Goal: Task Accomplishment & Management: Use online tool/utility

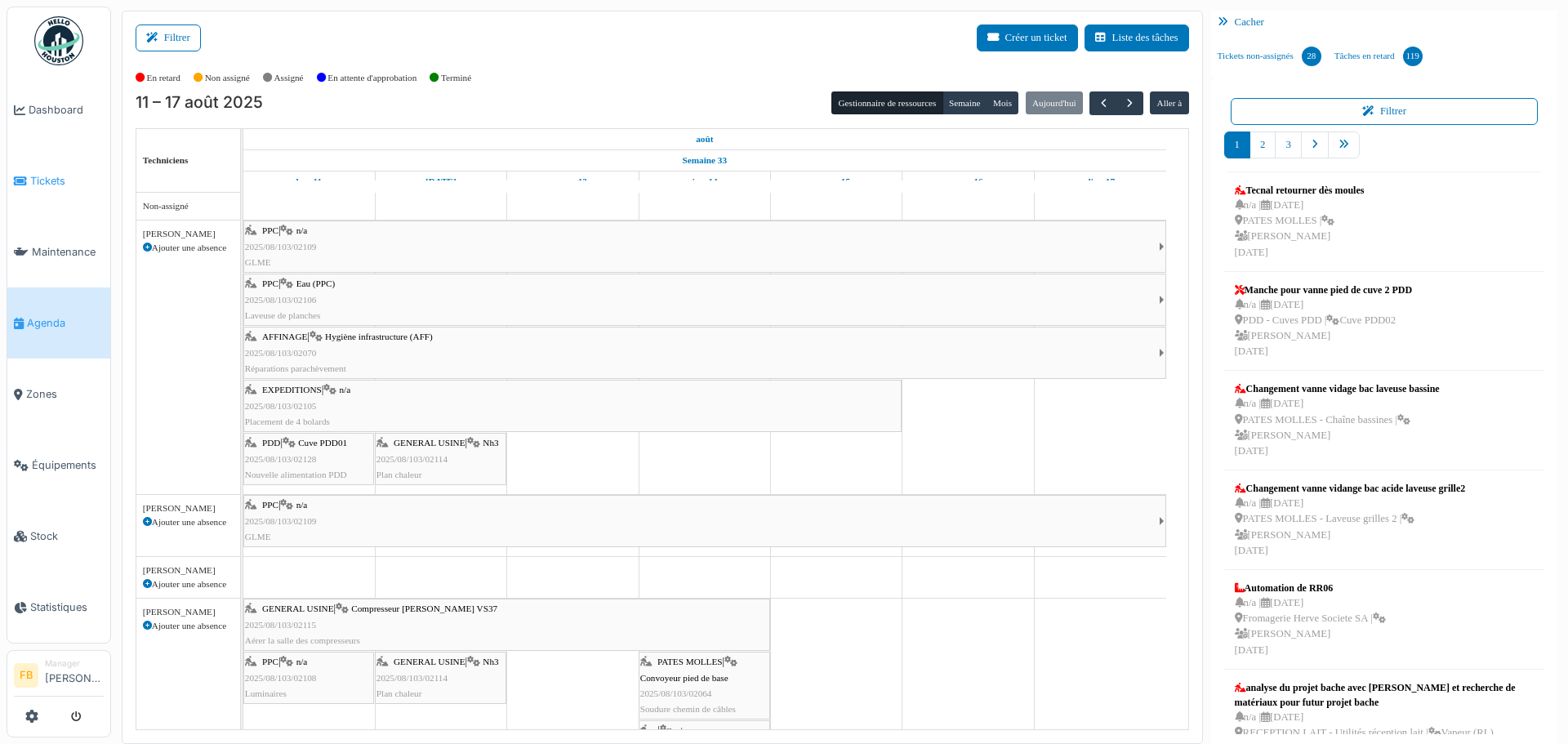
click at [38, 186] on span "Tickets" at bounding box center [67, 181] width 73 height 16
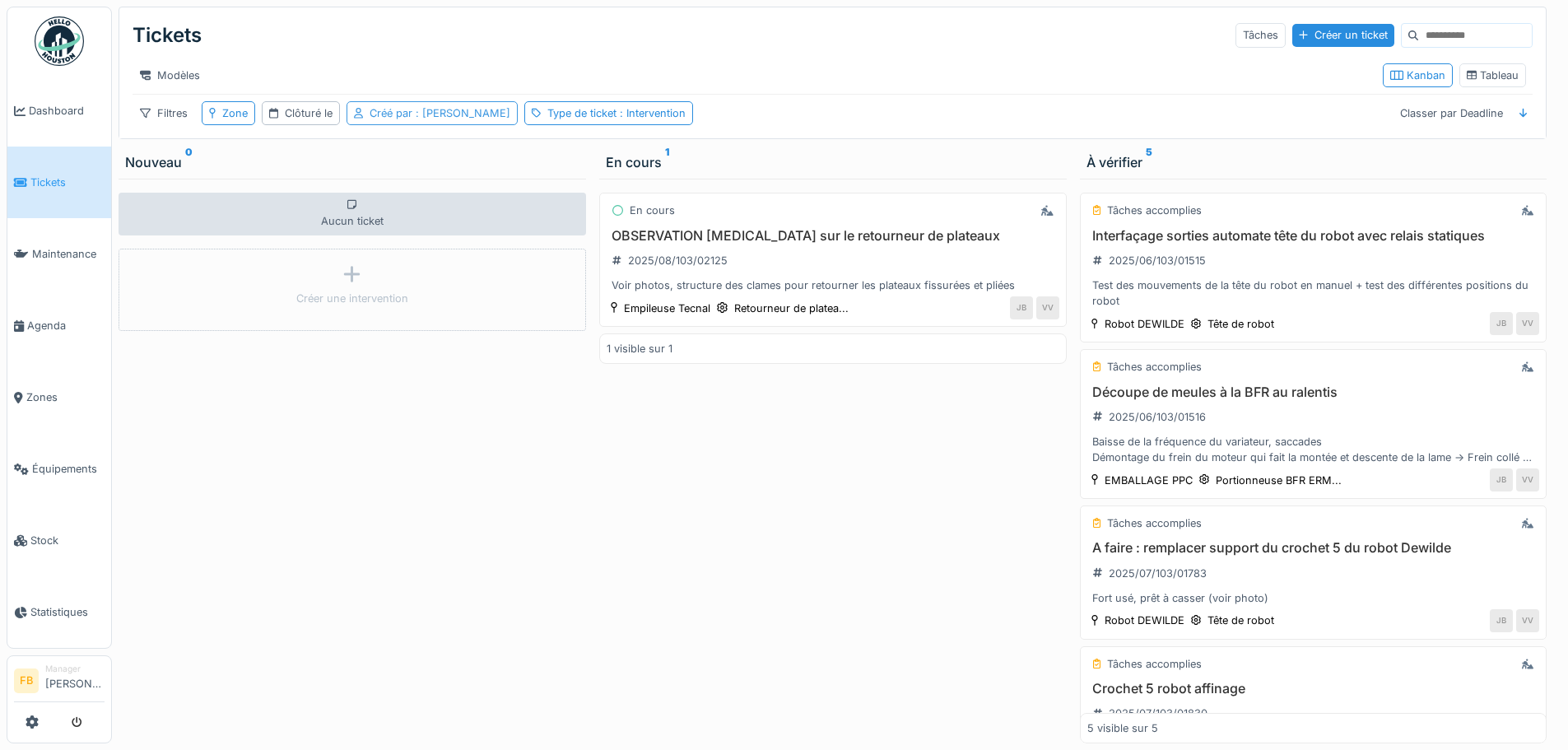
click at [428, 119] on span ": [PERSON_NAME]" at bounding box center [462, 113] width 98 height 12
click at [479, 166] on div "Supprimer" at bounding box center [485, 168] width 79 height 23
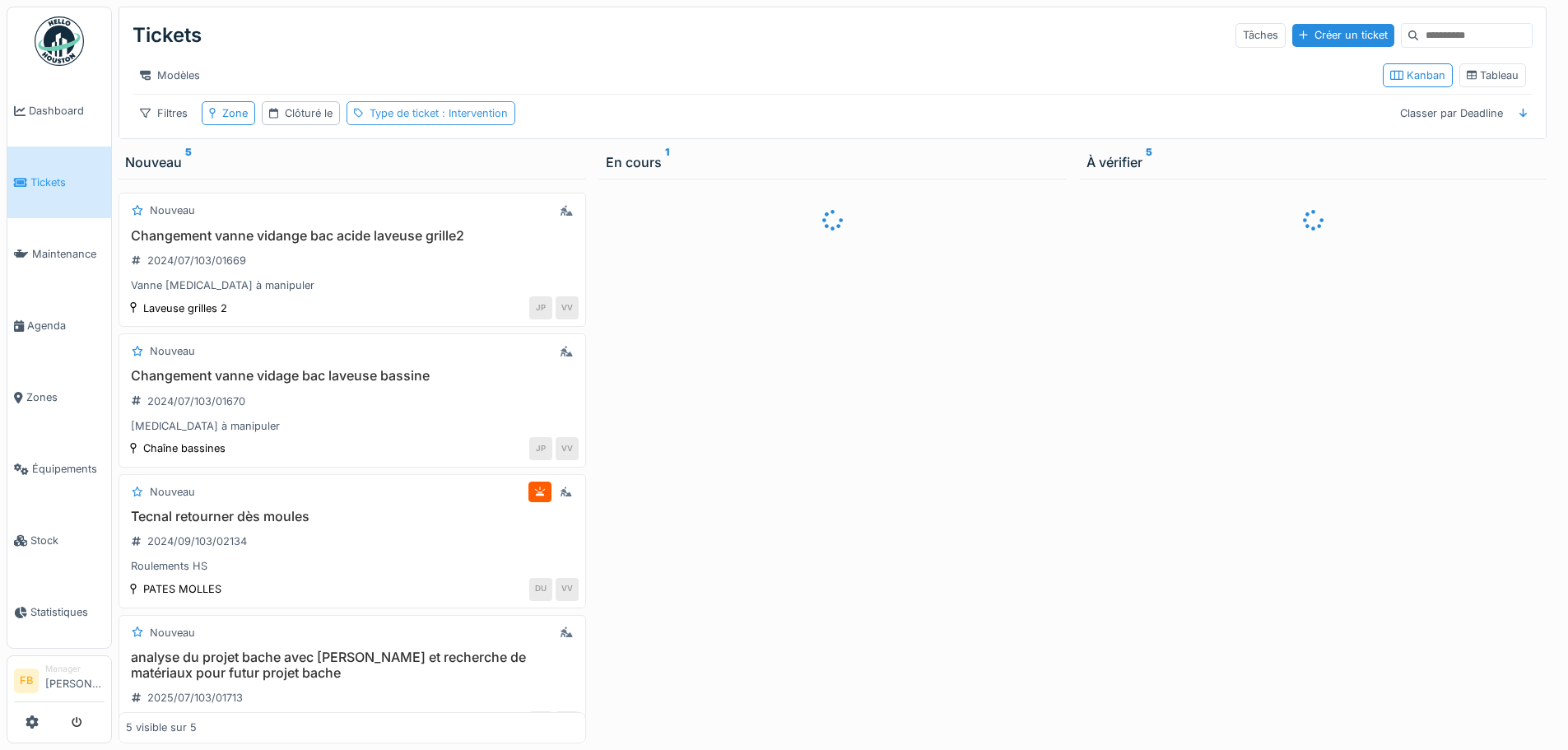
click at [472, 119] on span ": Intervention" at bounding box center [473, 113] width 69 height 12
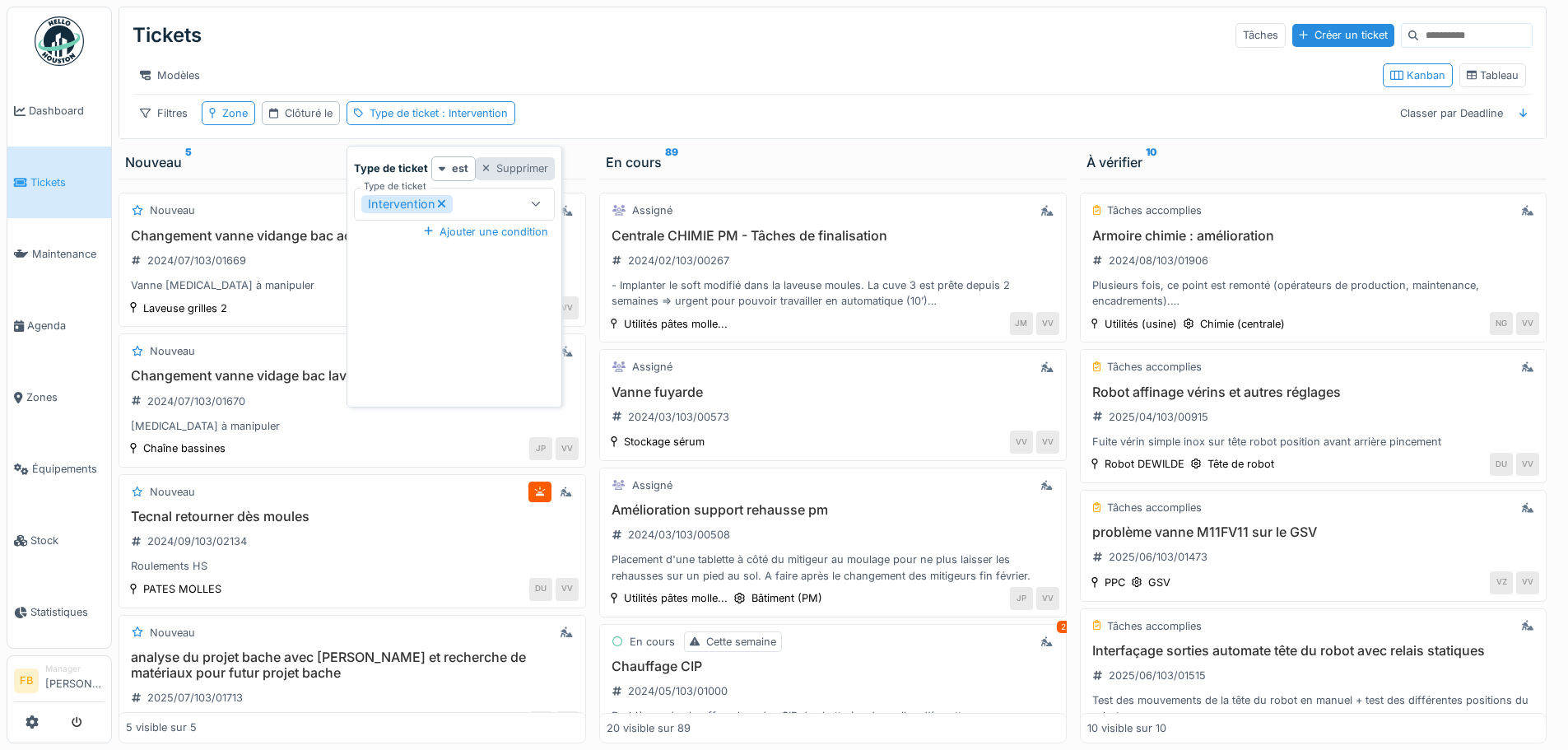
click at [505, 168] on div "Supprimer" at bounding box center [515, 168] width 79 height 23
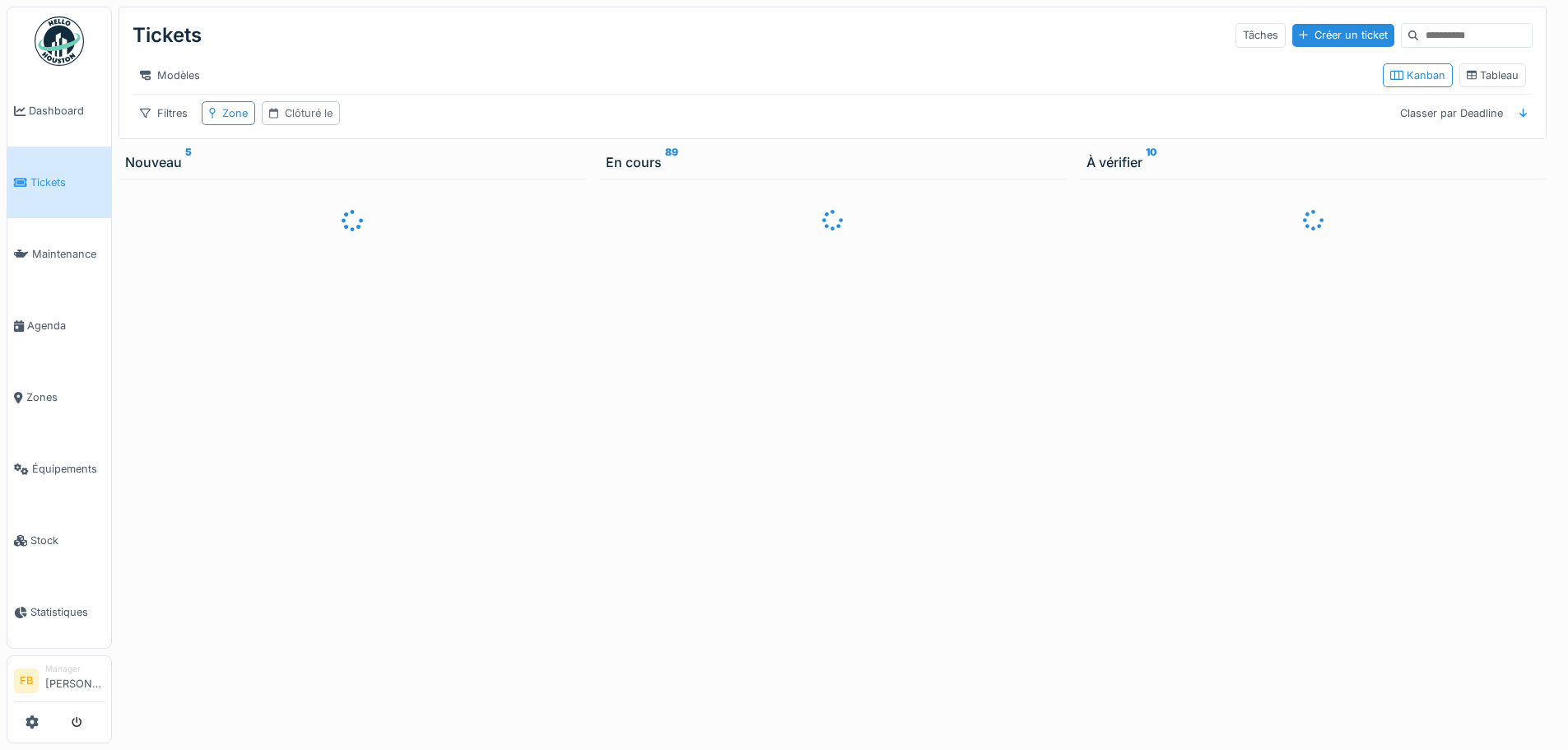
click at [287, 121] on div "Clôturé le" at bounding box center [308, 113] width 47 height 16
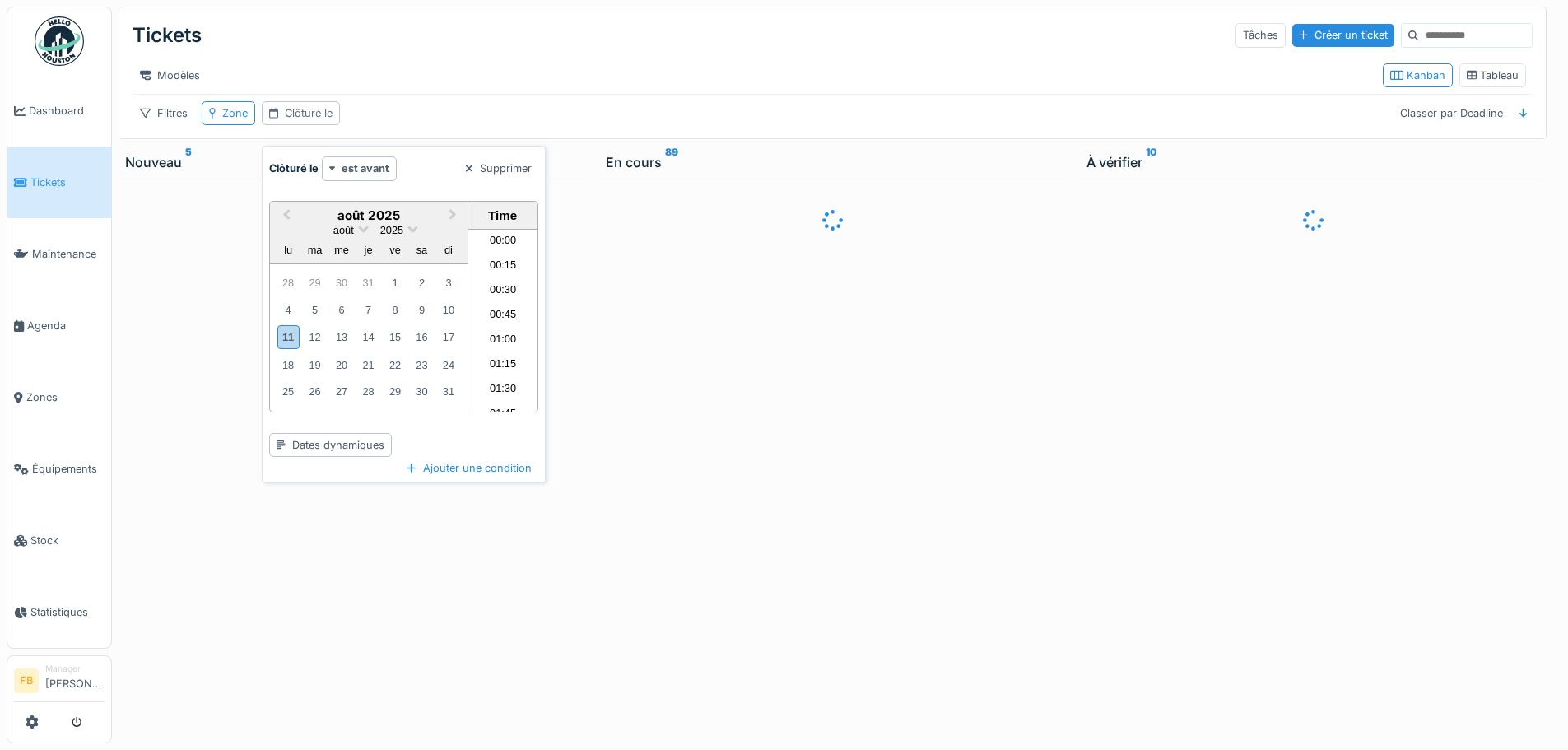
scroll to position [910, 0]
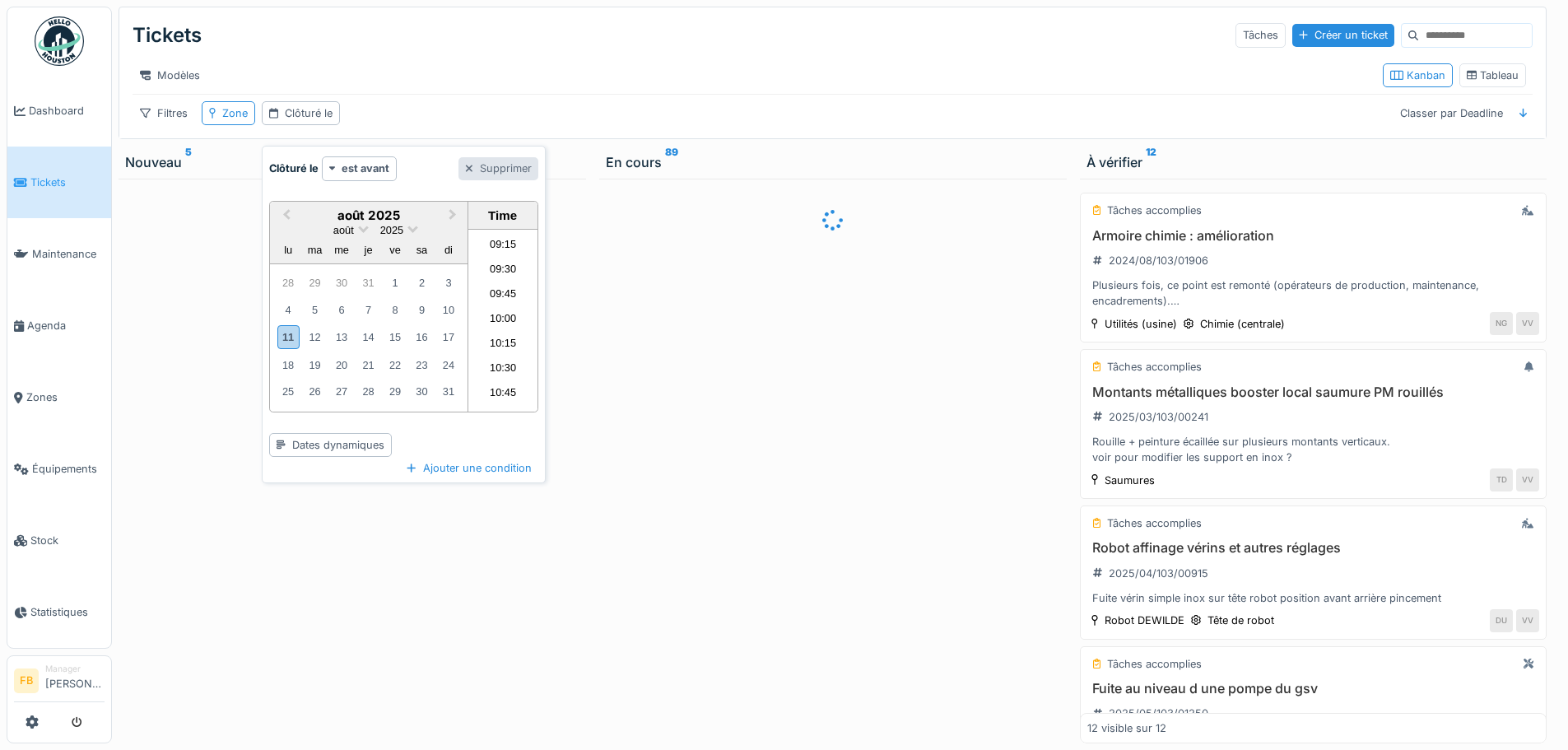
click at [521, 170] on div "Supprimer" at bounding box center [498, 168] width 79 height 23
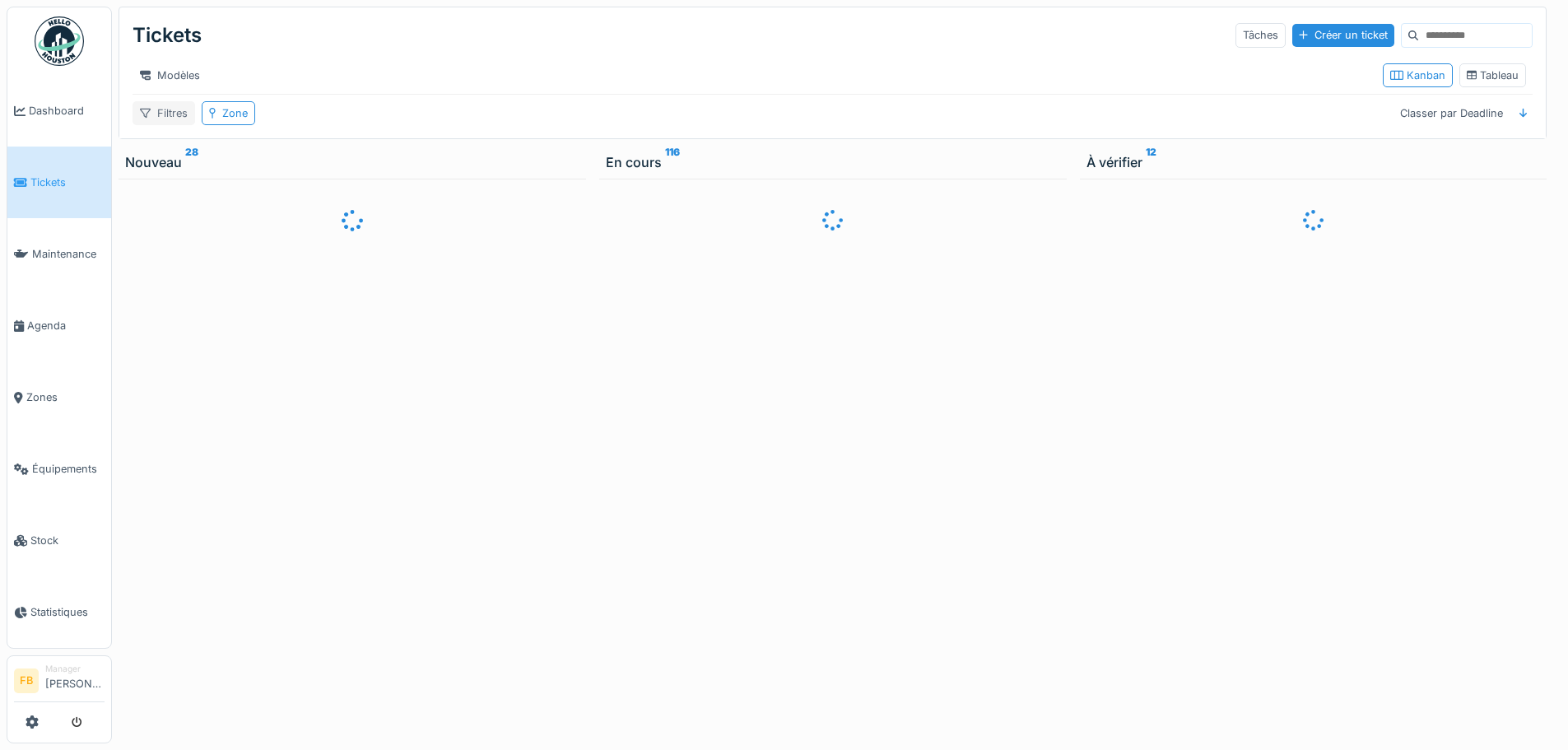
click at [163, 122] on div "Filtres" at bounding box center [164, 113] width 62 height 24
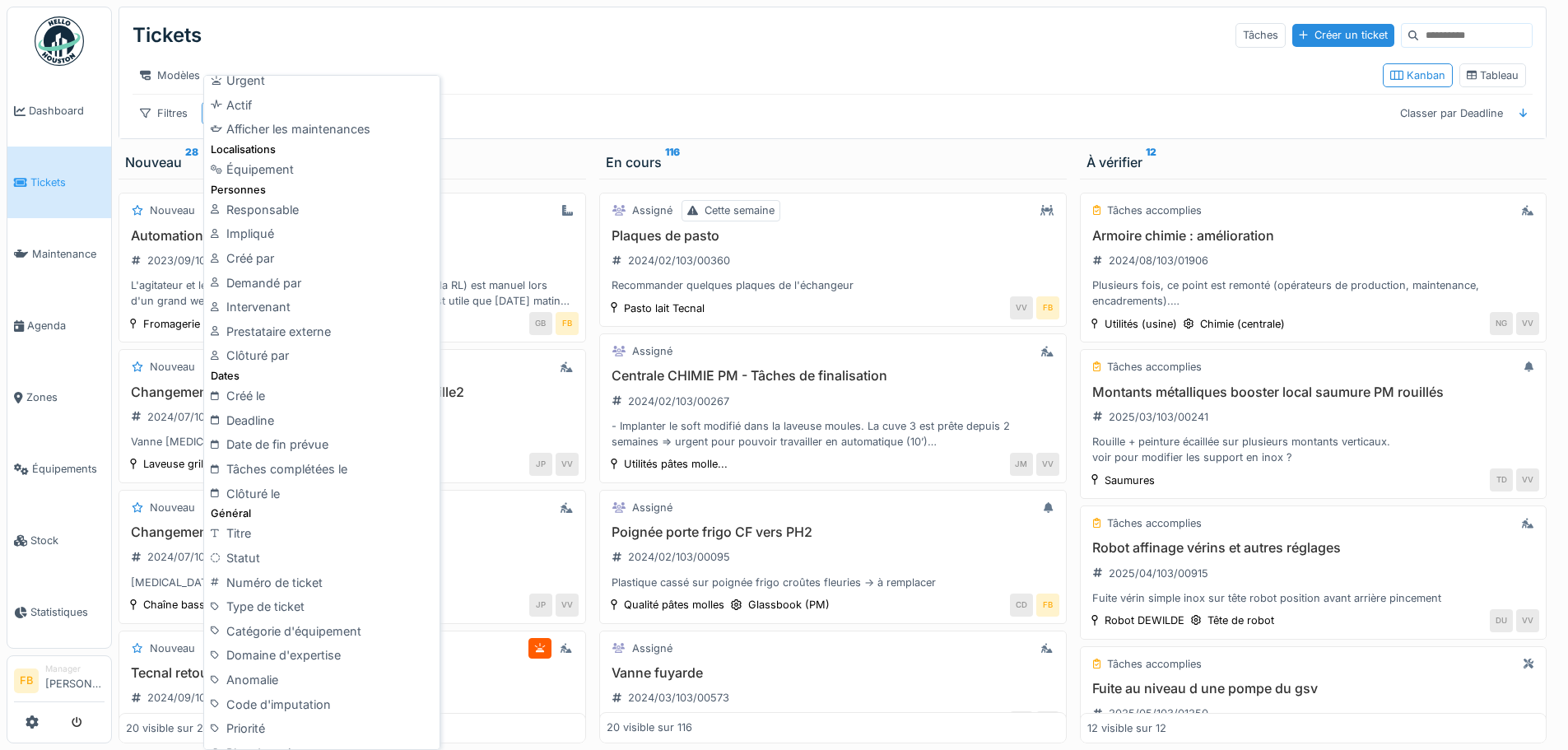
scroll to position [0, 0]
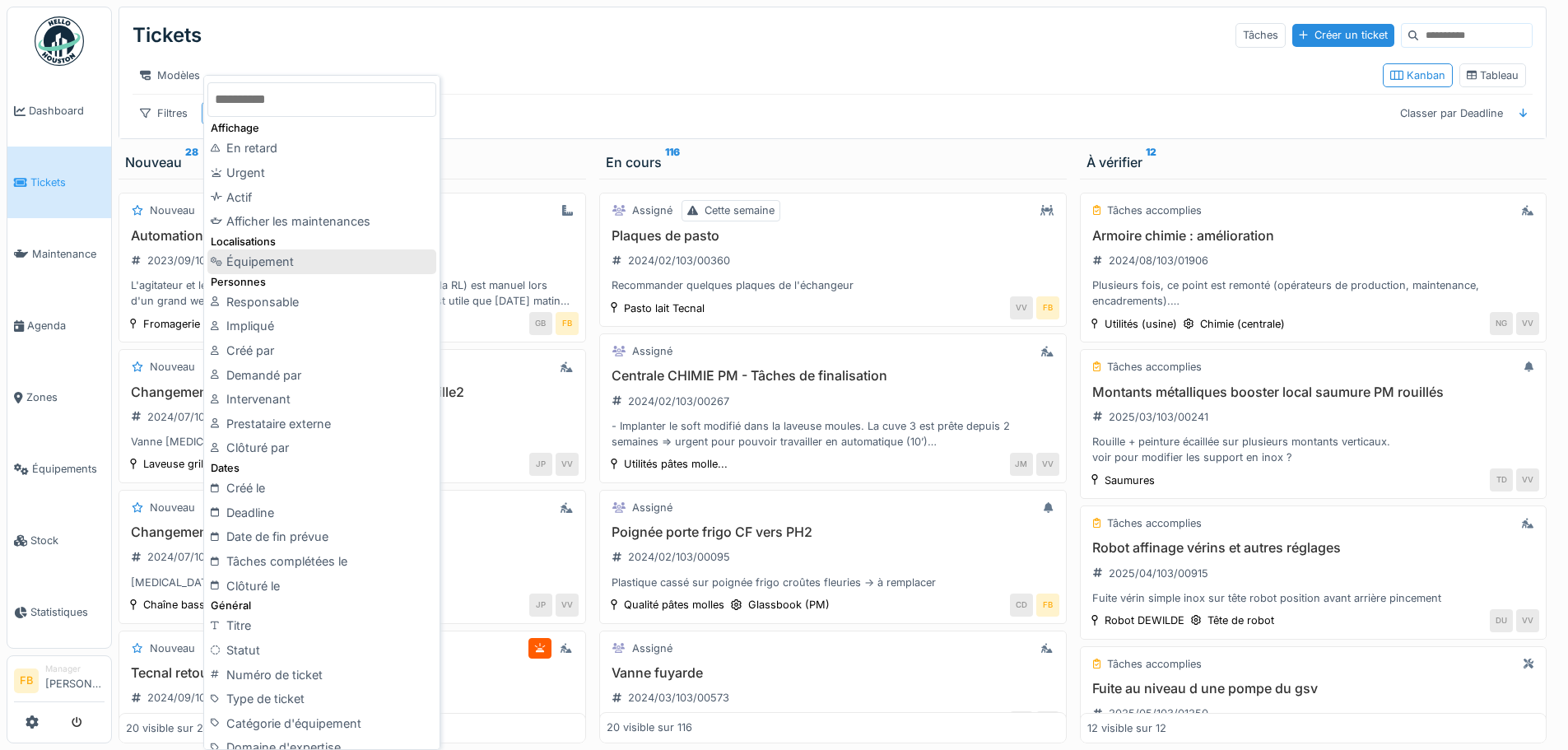
click at [293, 261] on div "Équipement" at bounding box center [322, 262] width 229 height 25
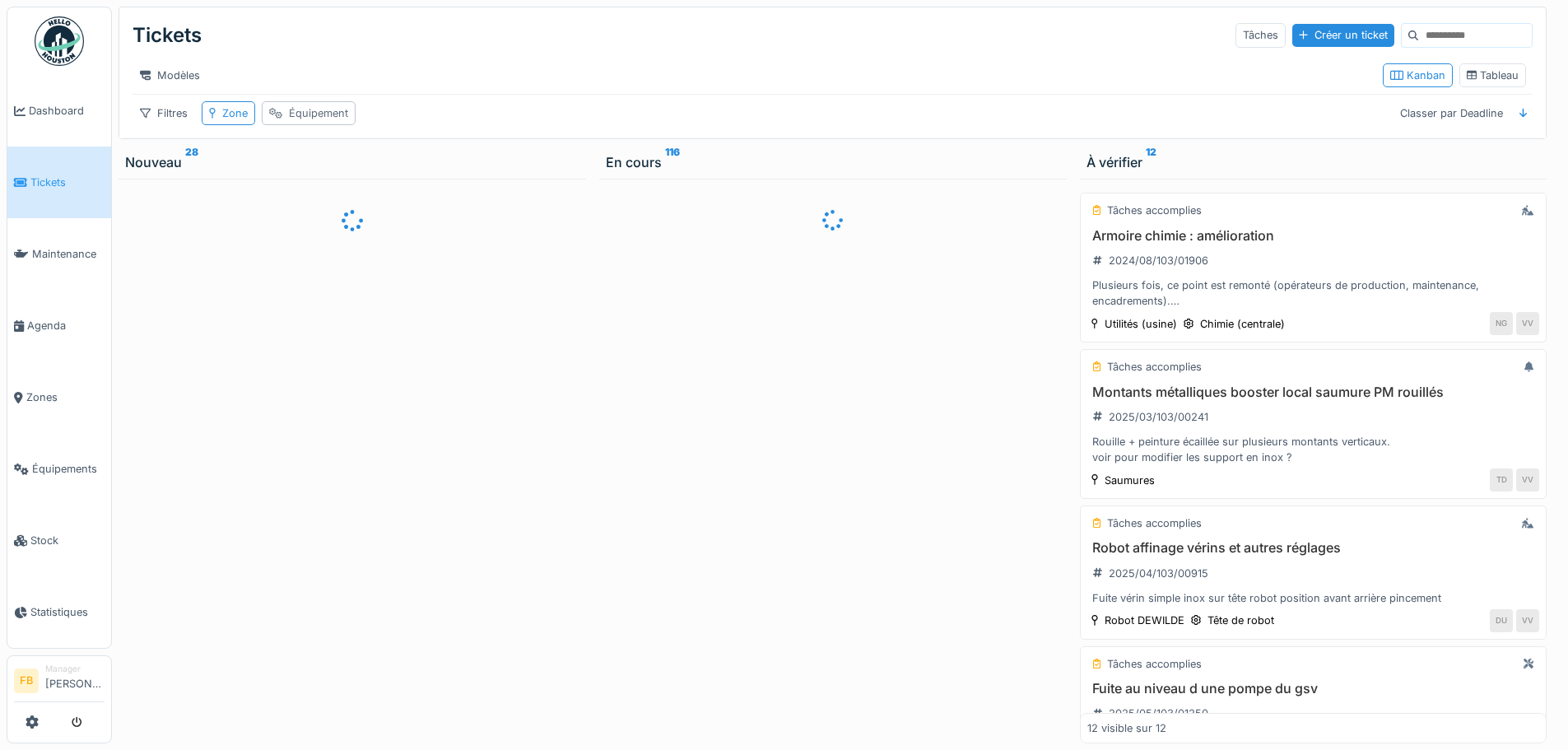
click at [316, 121] on div "Équipement" at bounding box center [319, 113] width 60 height 16
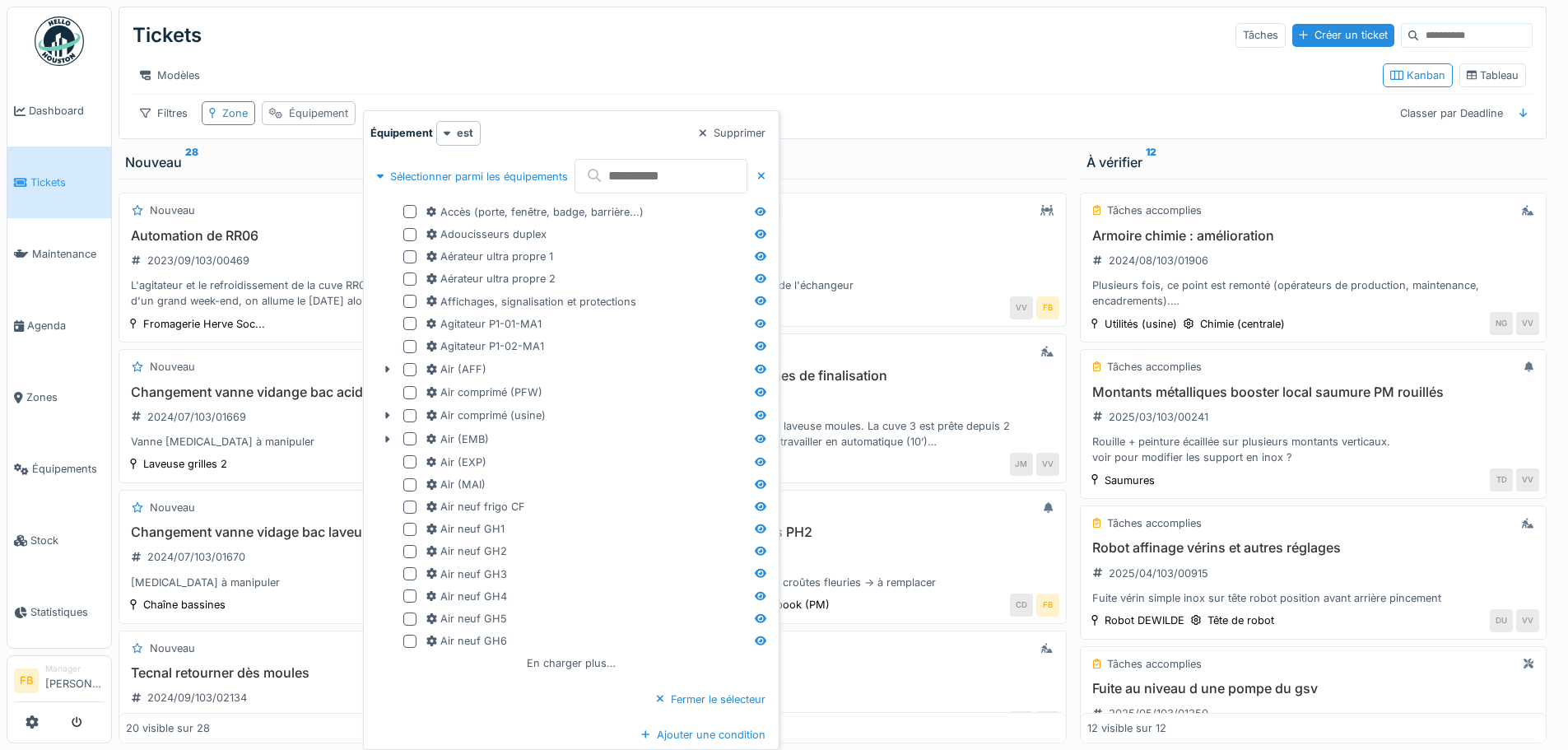
click at [319, 121] on div "Équipement" at bounding box center [319, 113] width 60 height 16
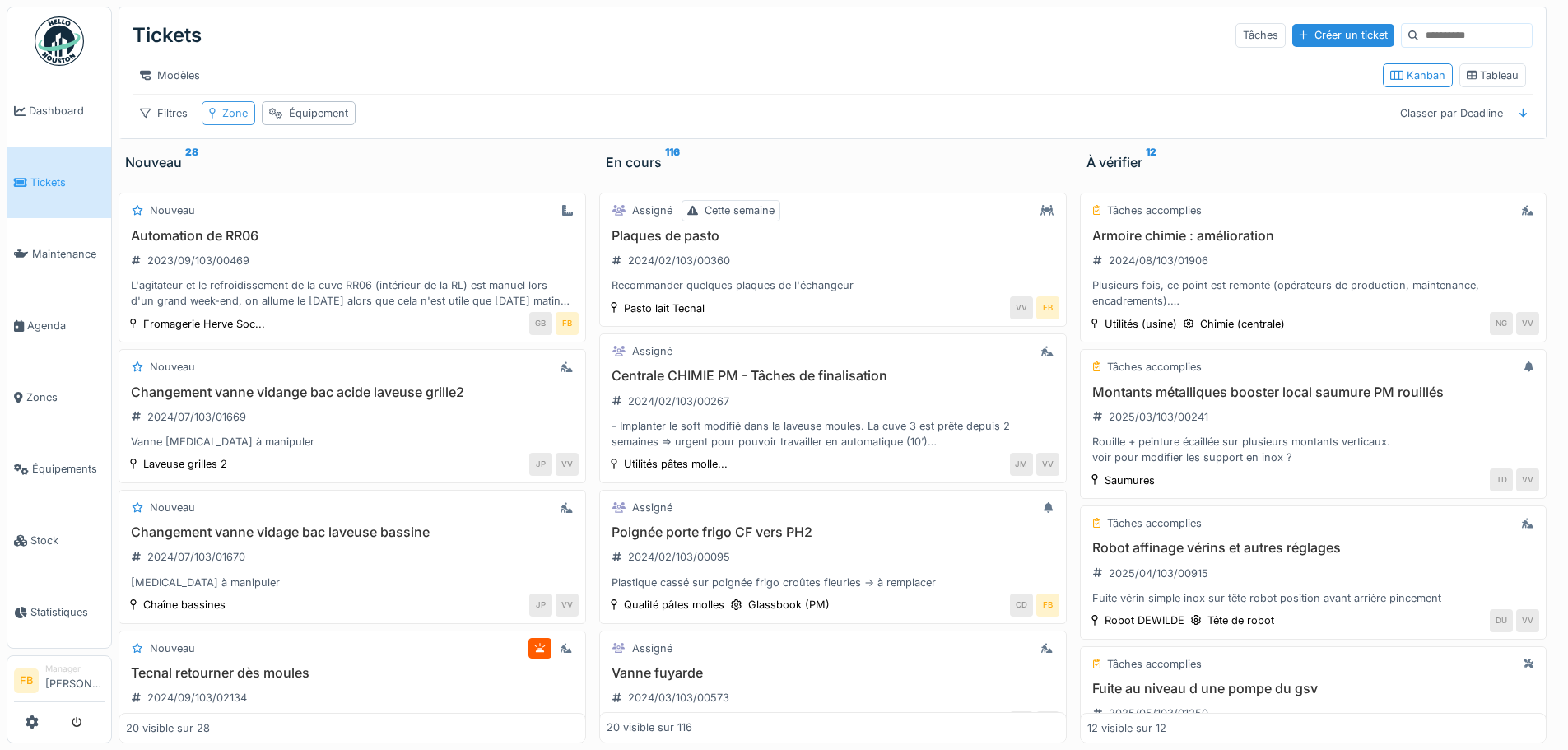
click at [243, 121] on div "Zone" at bounding box center [235, 113] width 26 height 16
click at [168, 122] on div "Filtres" at bounding box center [164, 113] width 62 height 24
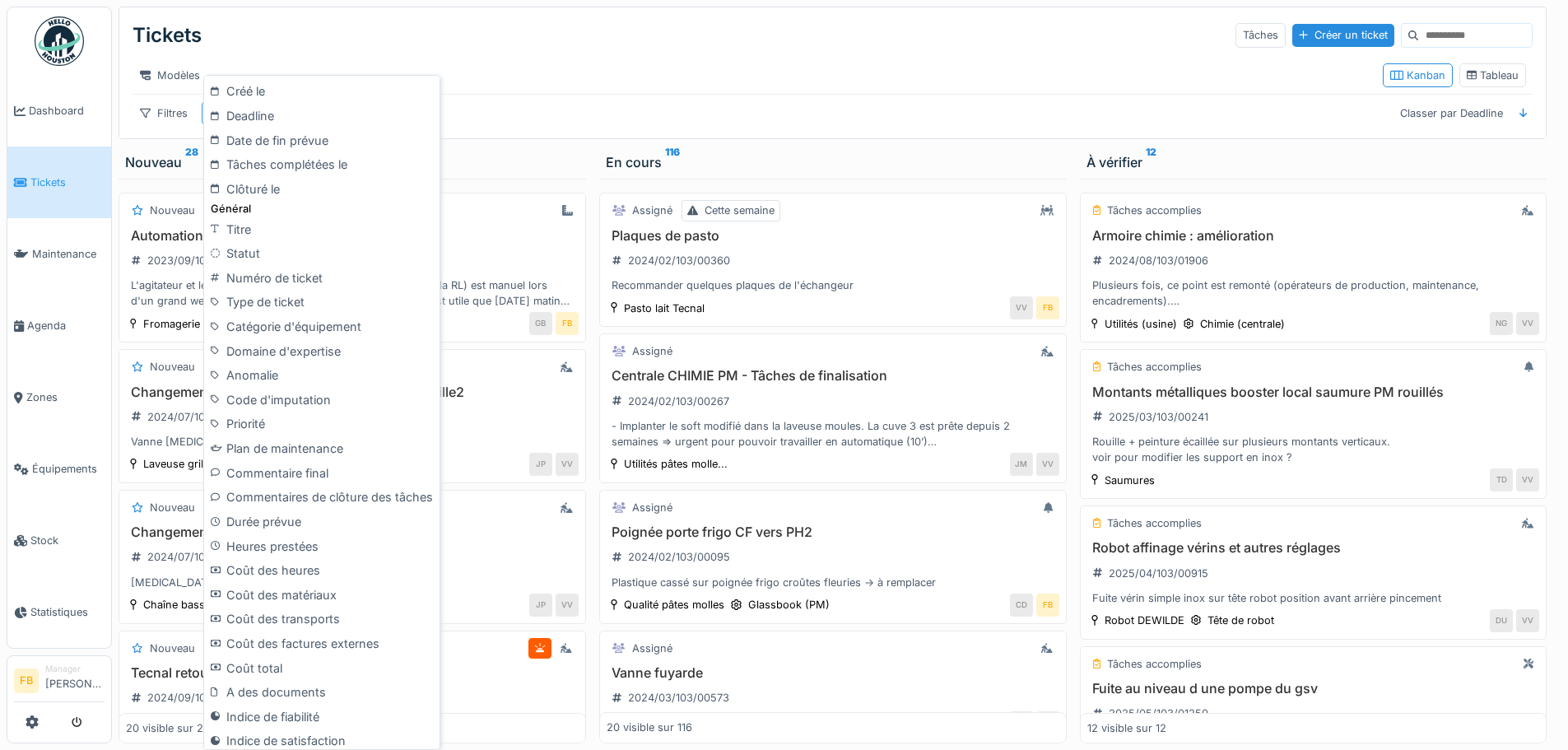
scroll to position [364, 0]
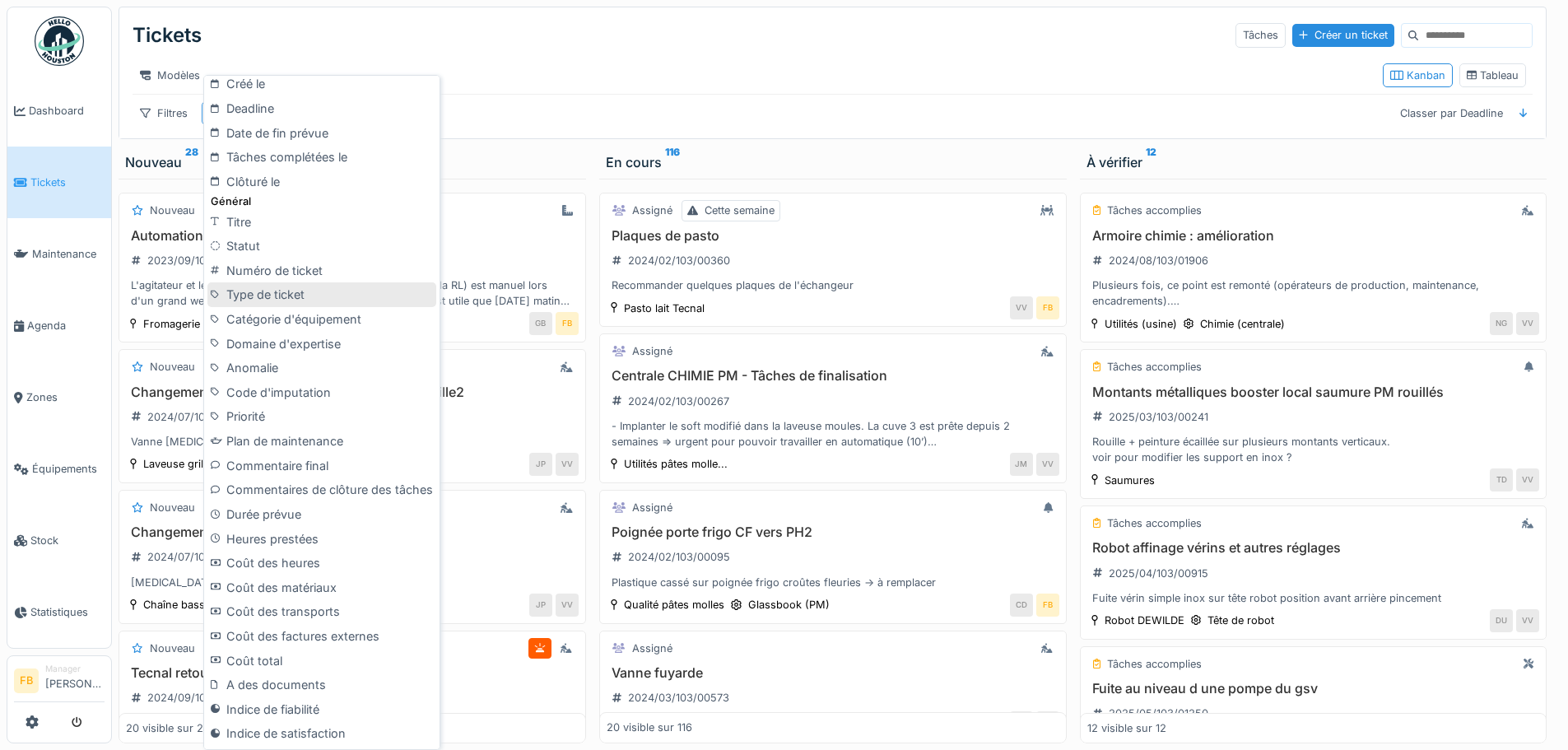
click at [279, 287] on div "Type de ticket" at bounding box center [322, 295] width 229 height 25
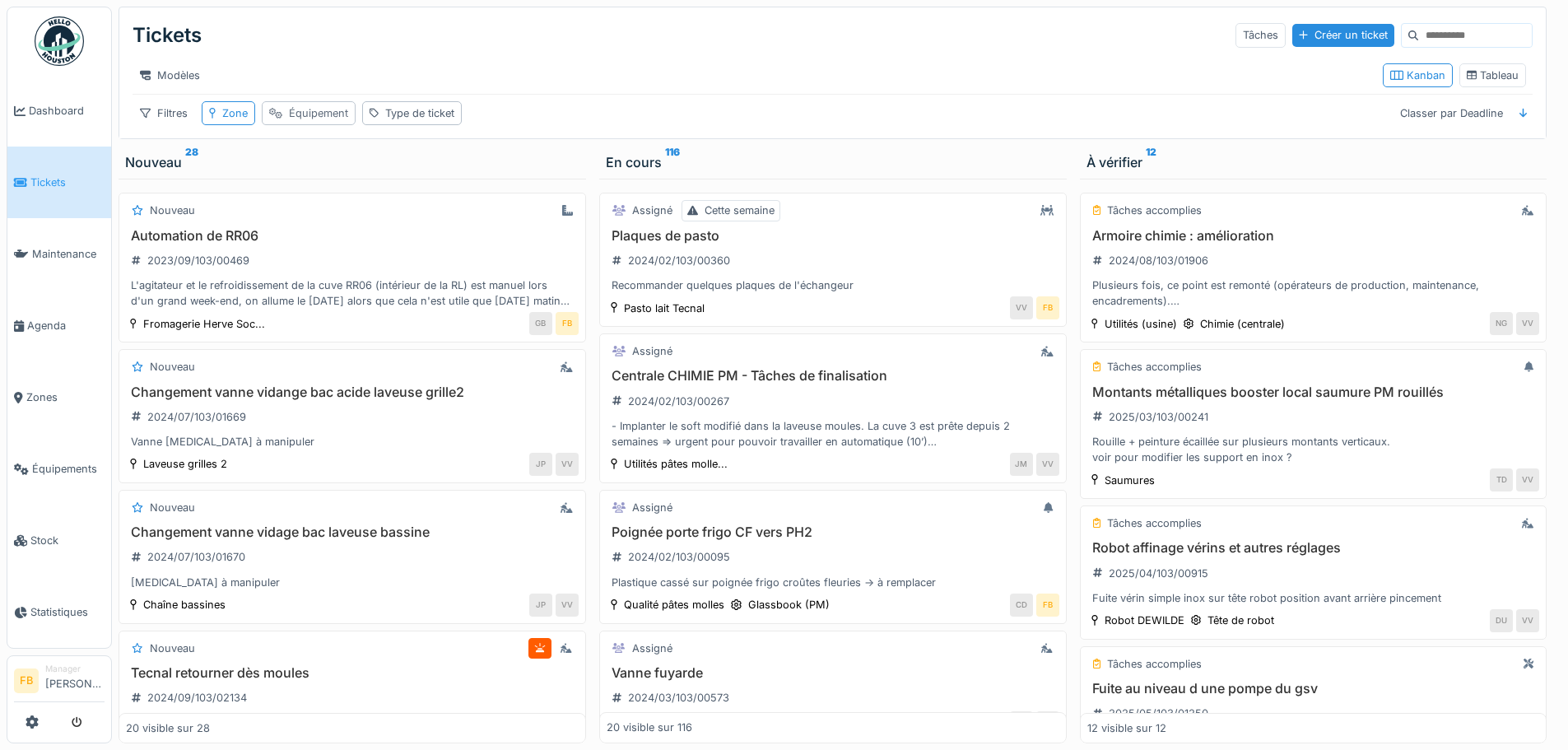
click at [338, 118] on div "Équipement" at bounding box center [319, 113] width 60 height 16
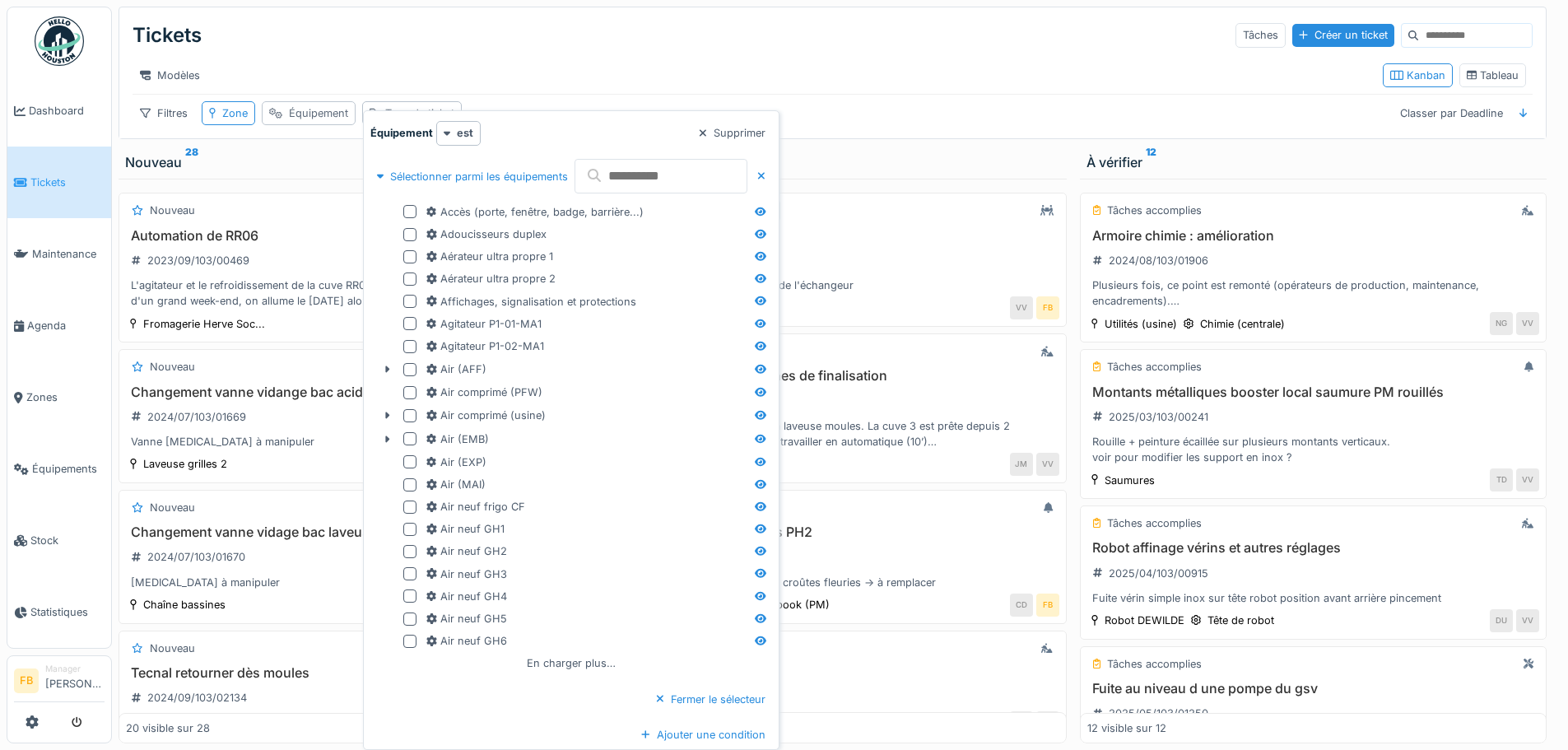
click at [324, 121] on div "Équipement" at bounding box center [319, 113] width 60 height 16
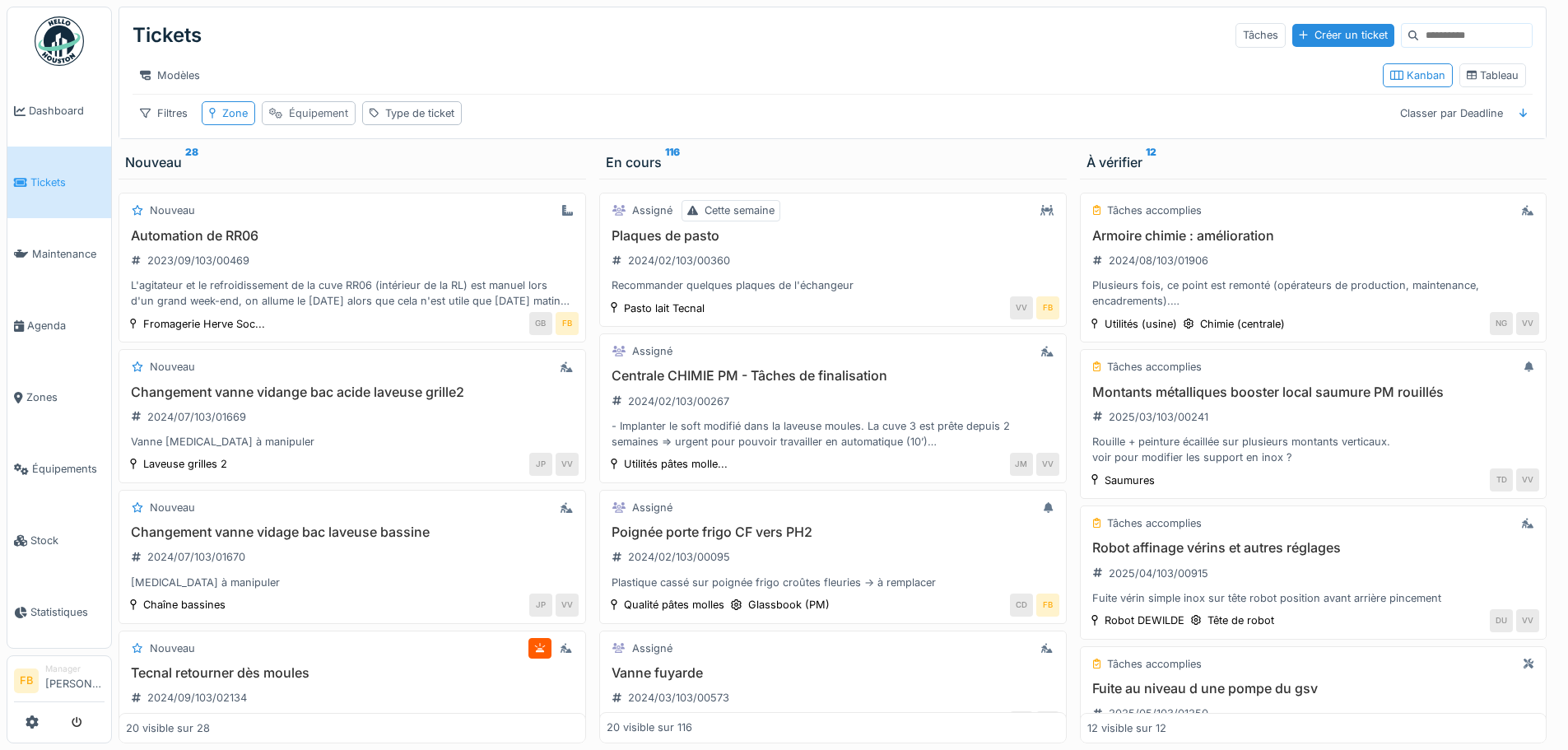
click at [324, 119] on div "Équipement" at bounding box center [319, 113] width 60 height 16
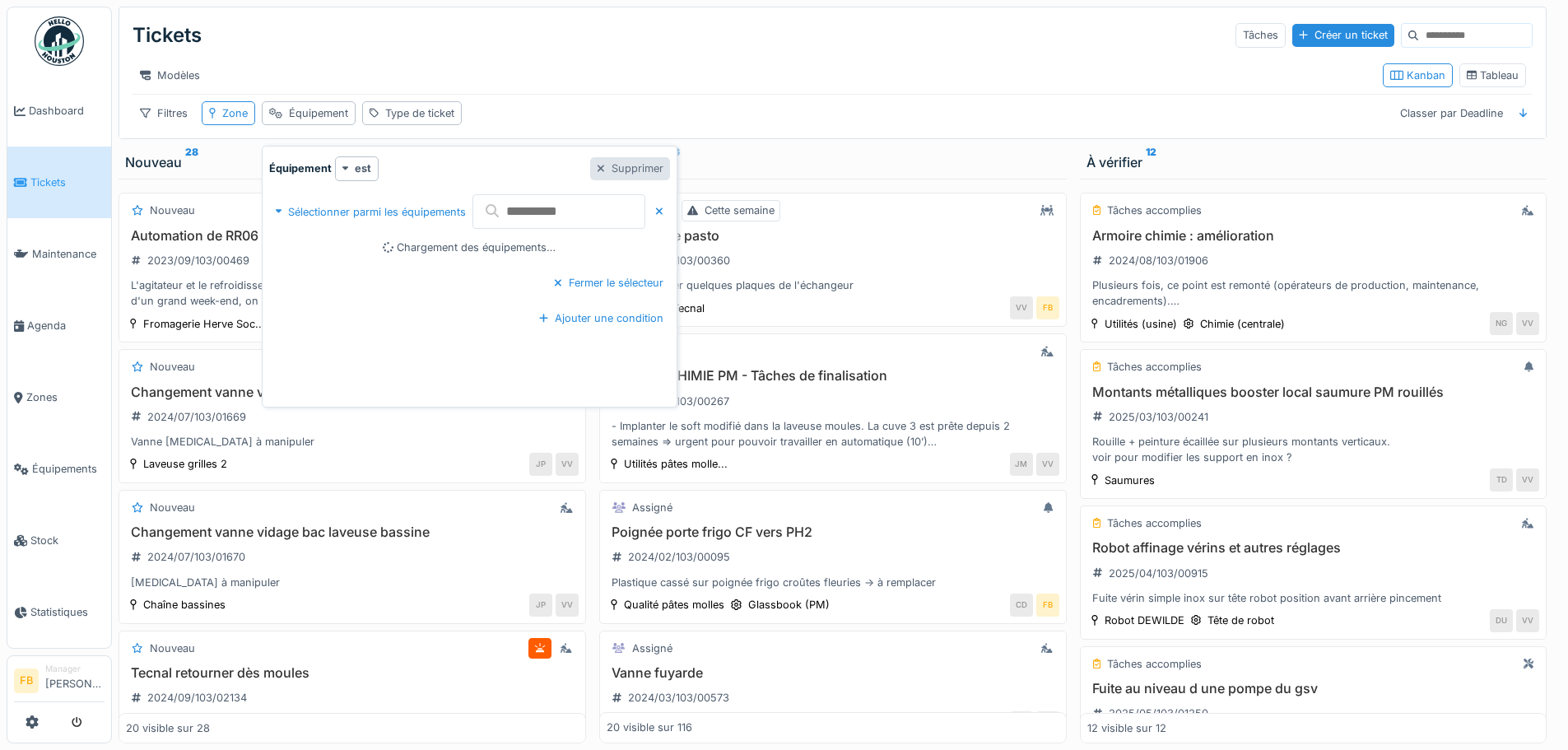
click at [652, 169] on div "Supprimer" at bounding box center [630, 168] width 79 height 23
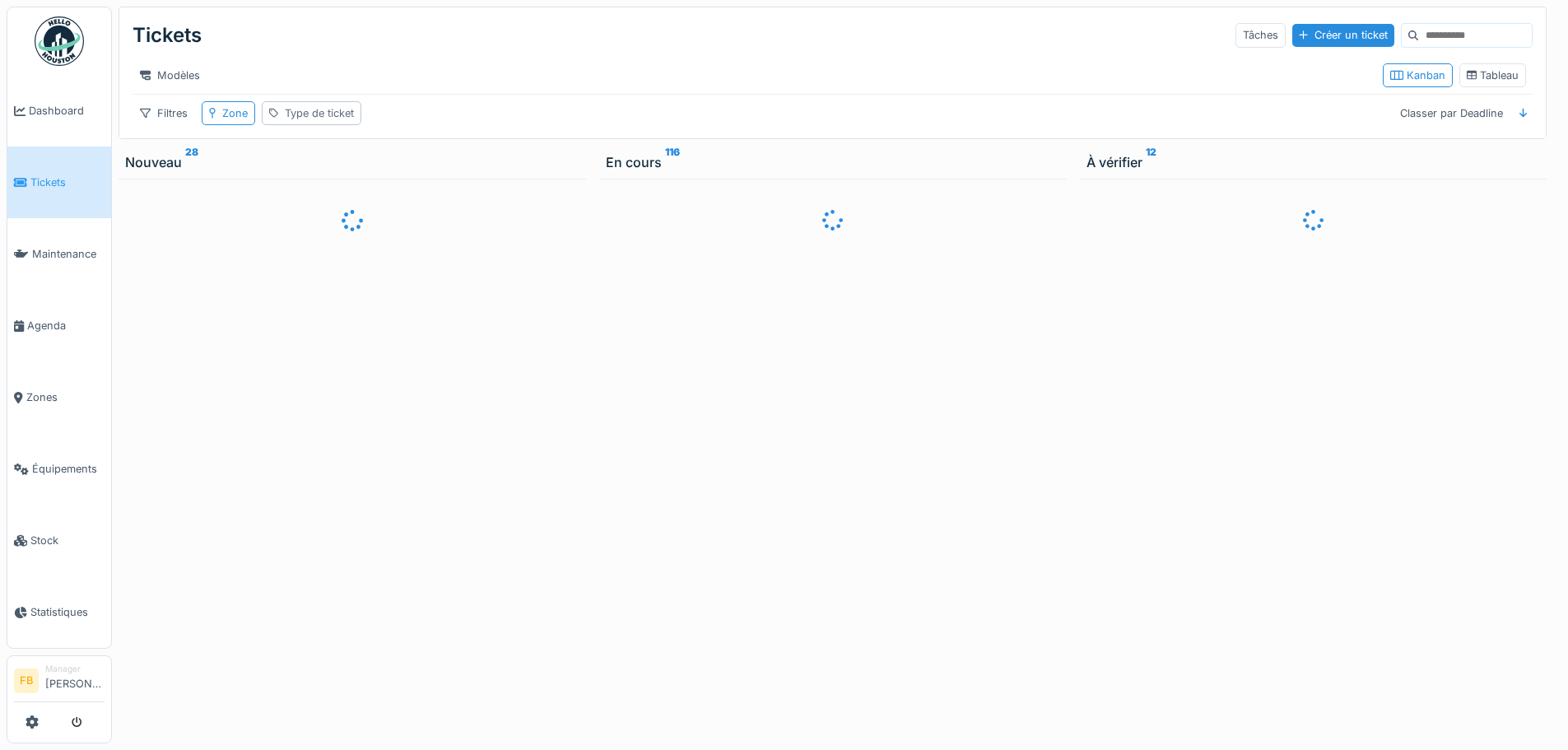
click at [321, 119] on div "Type de ticket" at bounding box center [319, 113] width 69 height 16
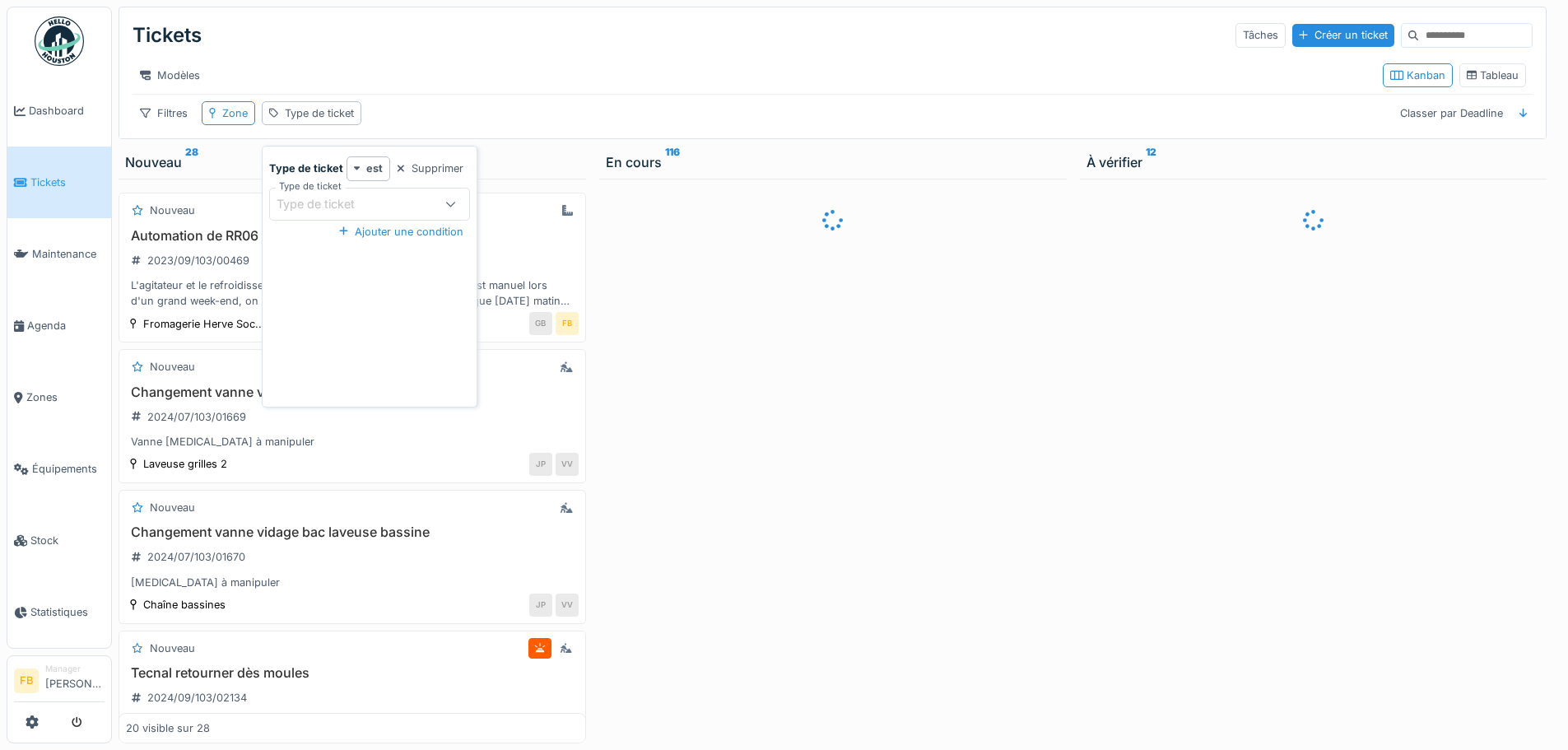
click at [449, 203] on icon at bounding box center [450, 203] width 10 height 10
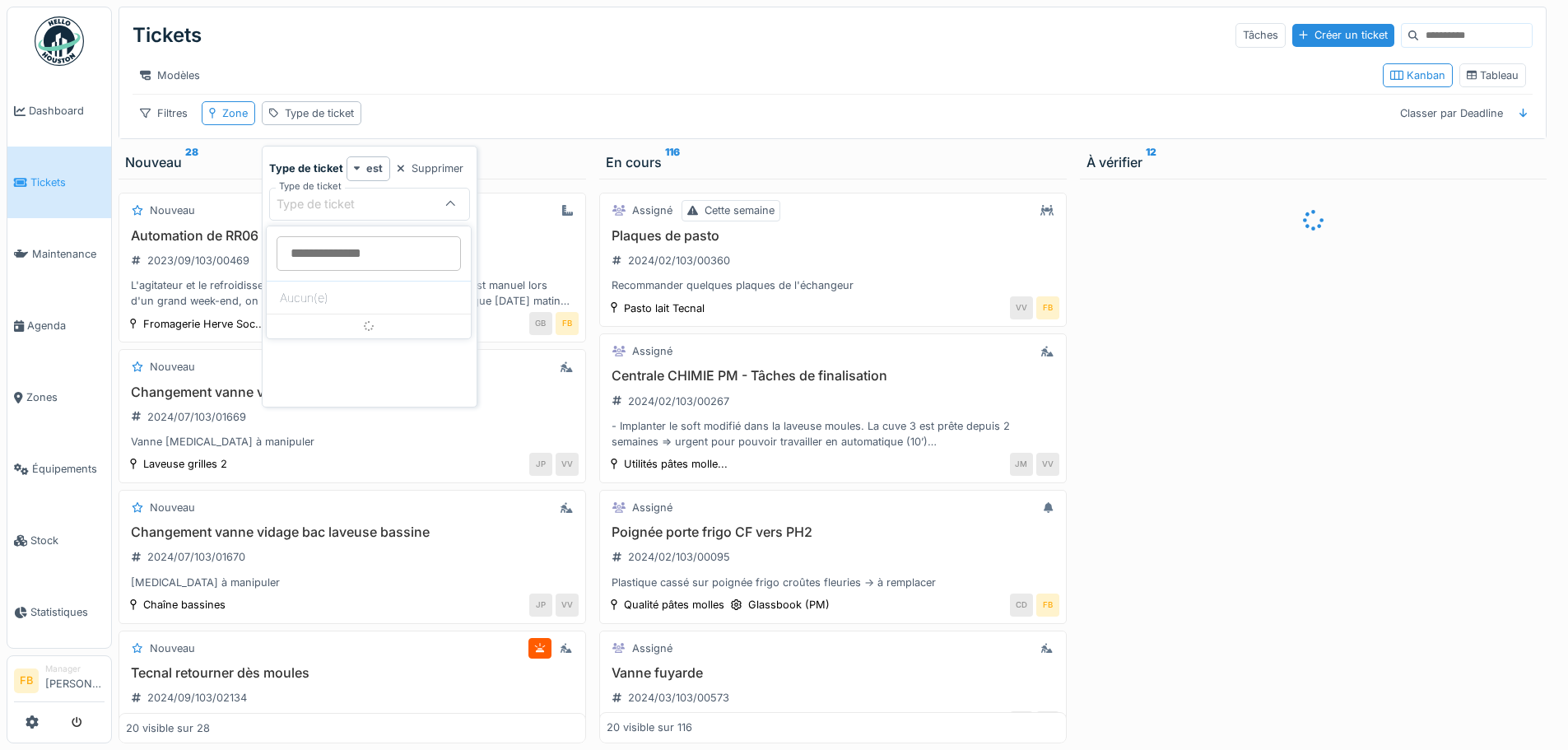
click at [447, 200] on icon at bounding box center [450, 204] width 10 height 10
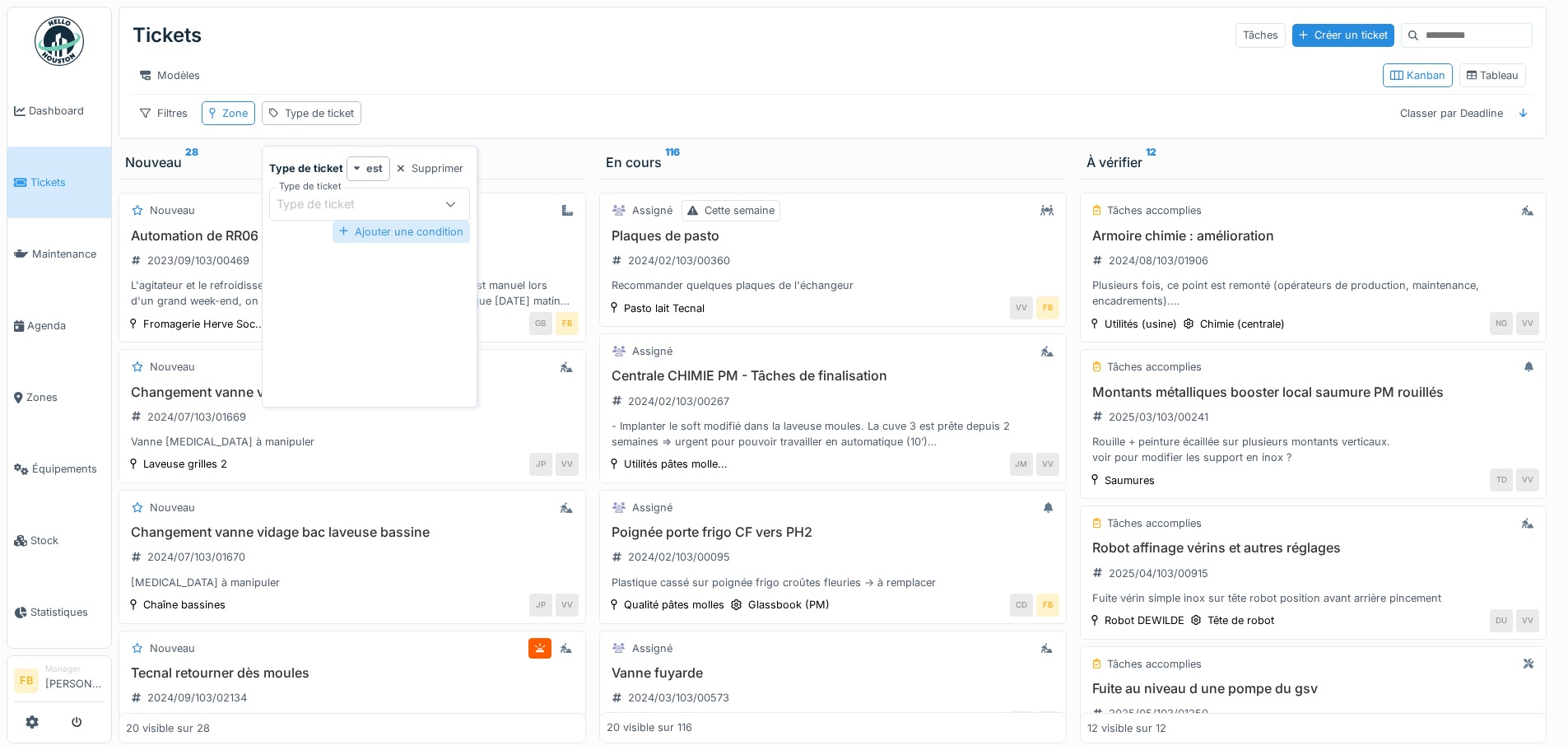
click at [409, 227] on div "Ajouter une condition" at bounding box center [401, 232] width 137 height 23
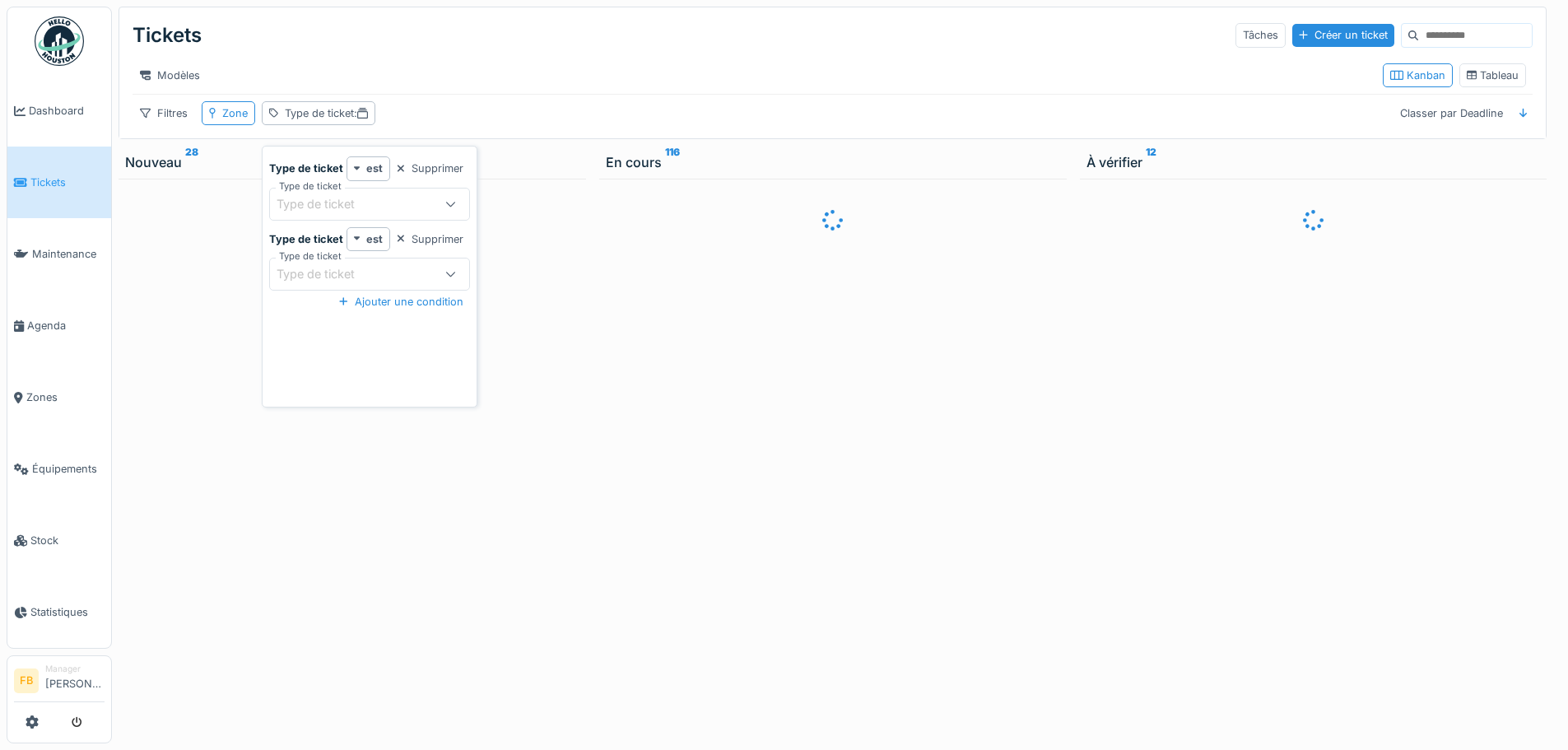
click at [448, 269] on icon at bounding box center [450, 273] width 10 height 10
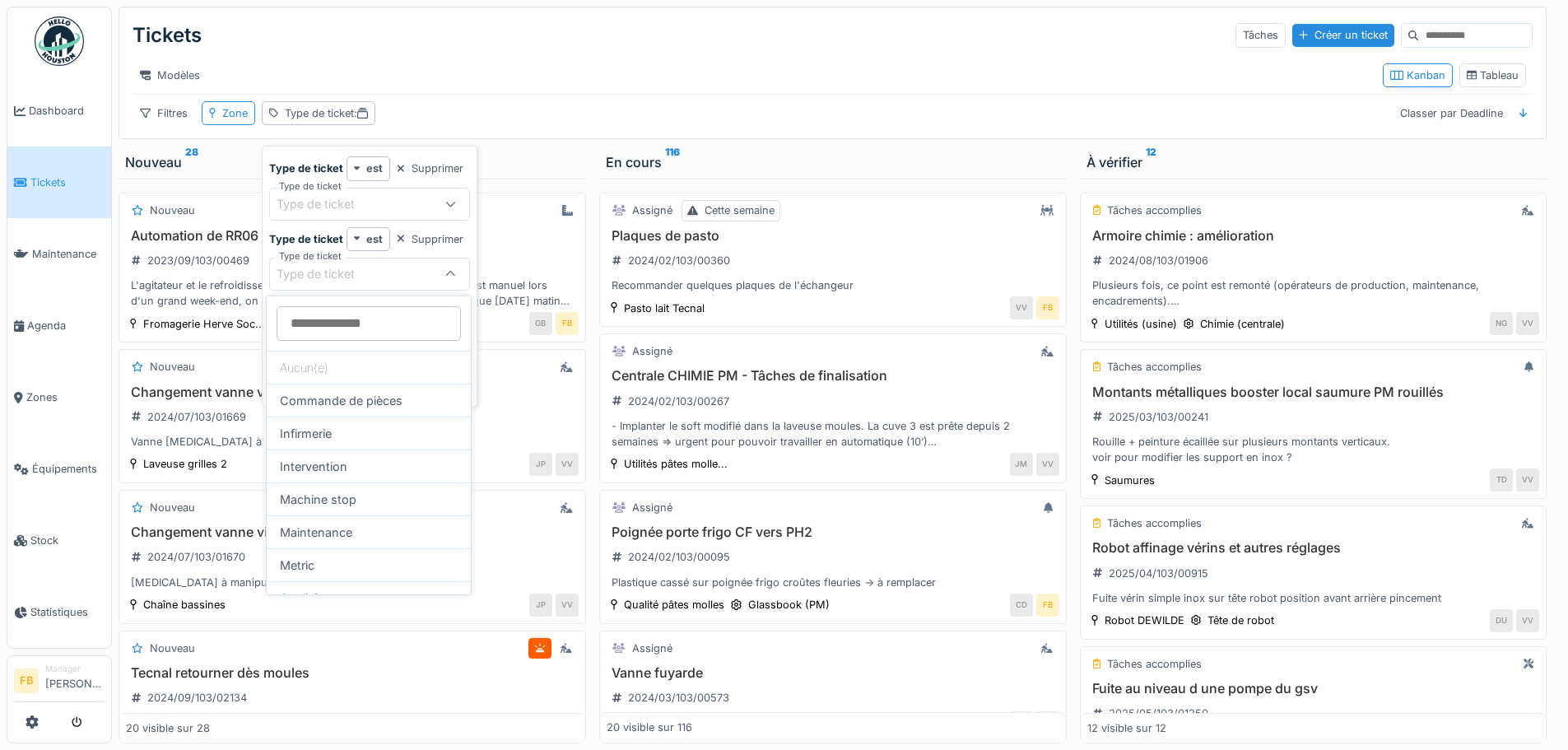
click at [448, 205] on icon at bounding box center [451, 203] width 9 height 5
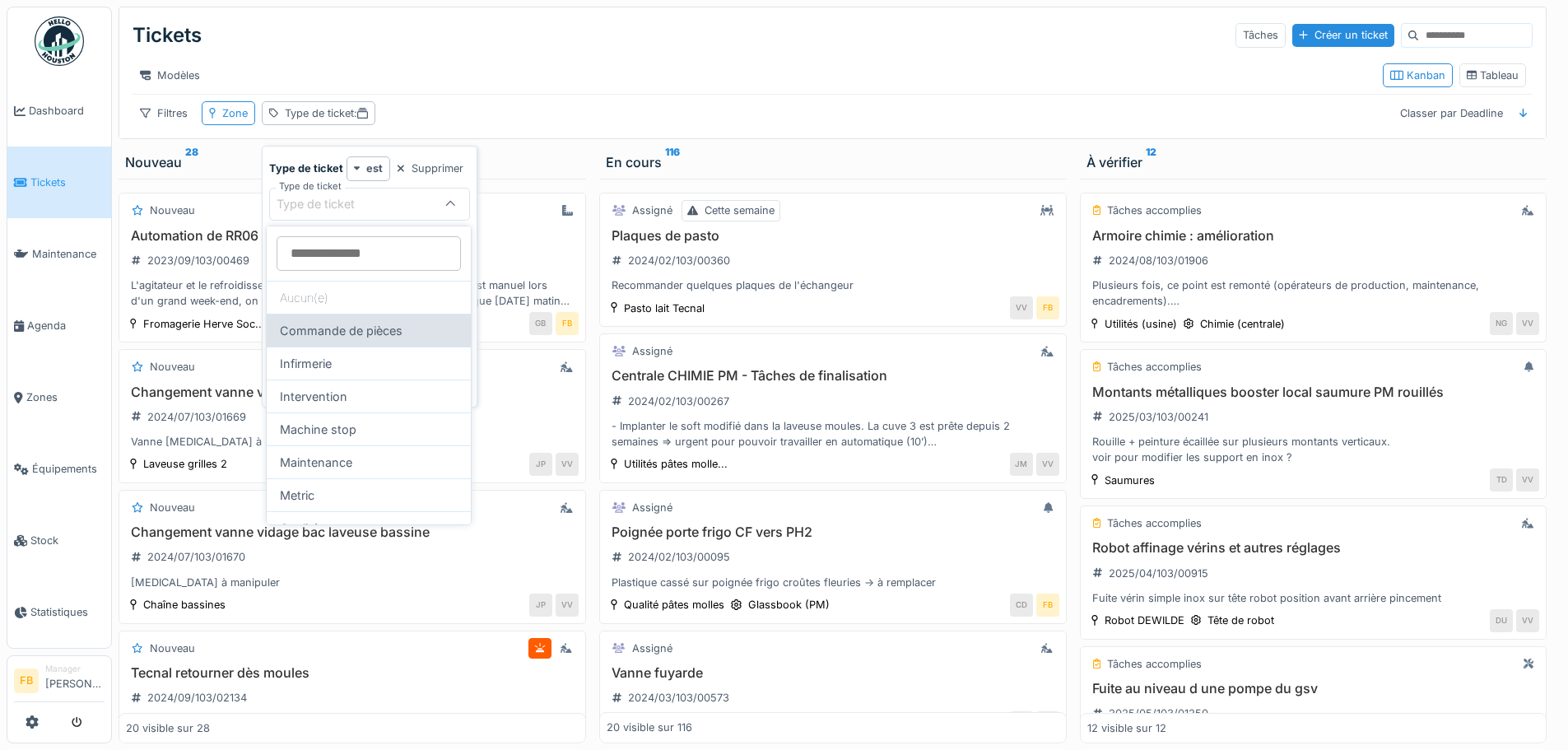
click at [362, 329] on div "Commande de pièces" at bounding box center [369, 330] width 204 height 33
type input "***"
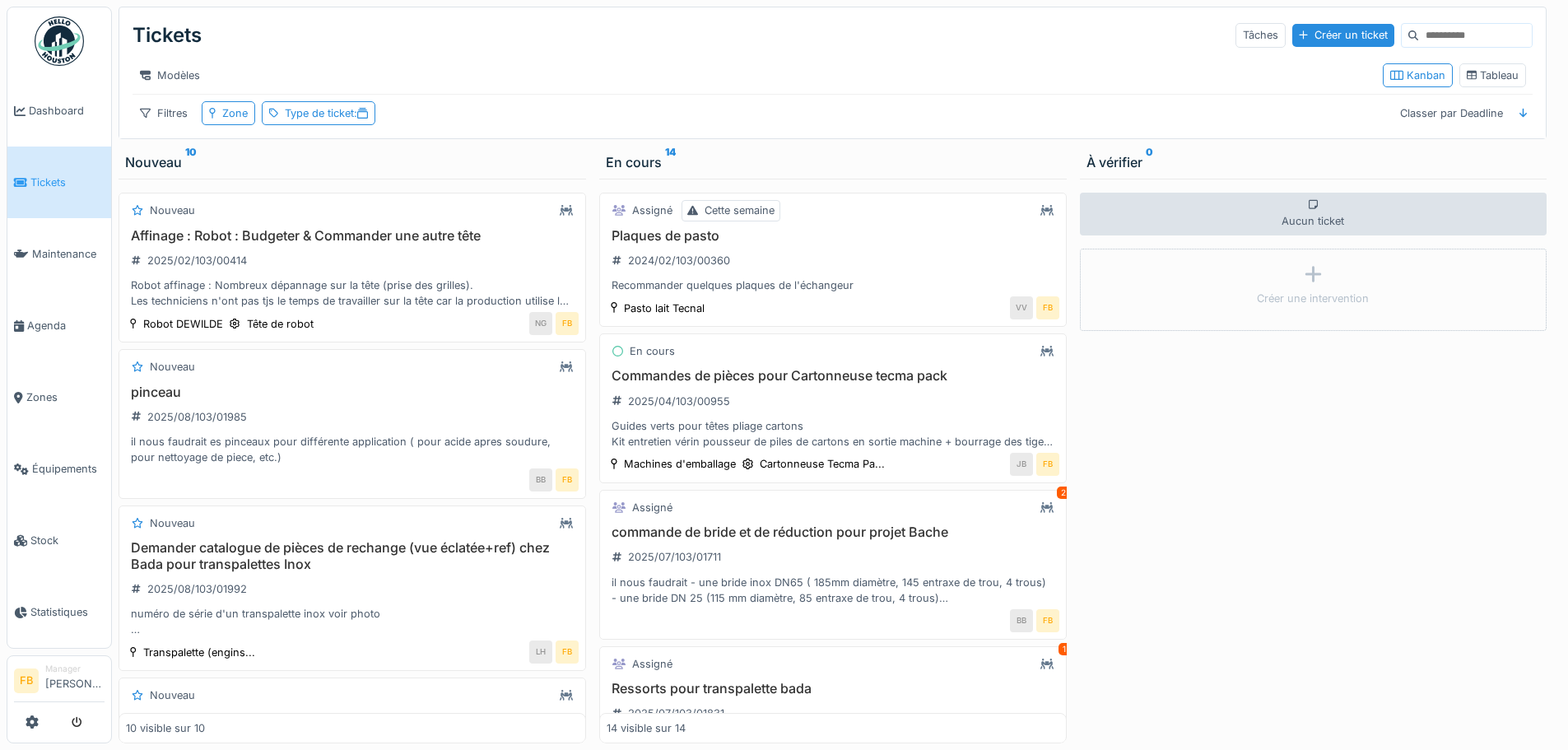
click at [505, 42] on div "Tickets Tâches Créer un ticket" at bounding box center [832, 35] width 1401 height 43
click at [327, 113] on div "Type de ticket :" at bounding box center [319, 113] width 113 height 24
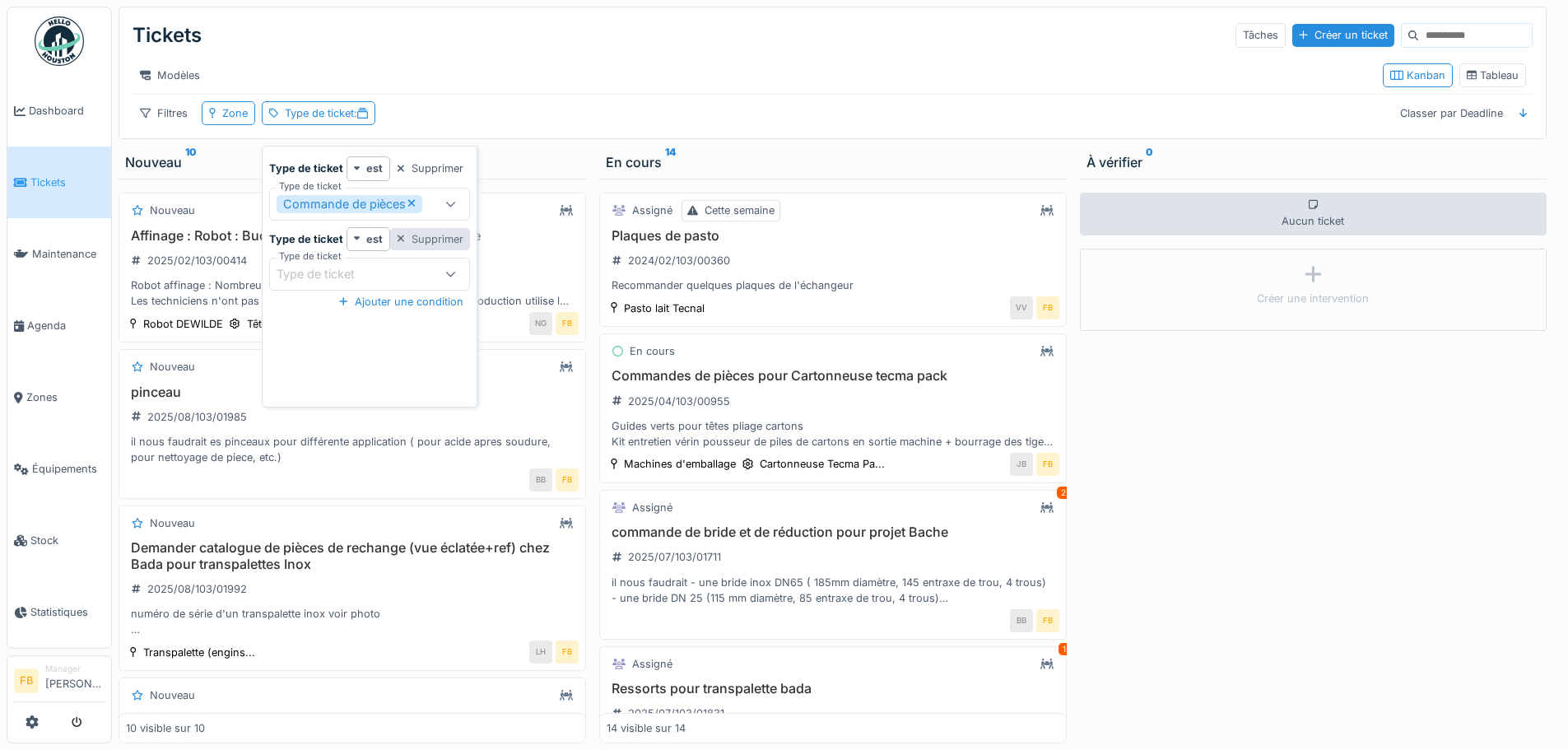
click at [446, 239] on div "Supprimer" at bounding box center [430, 239] width 79 height 23
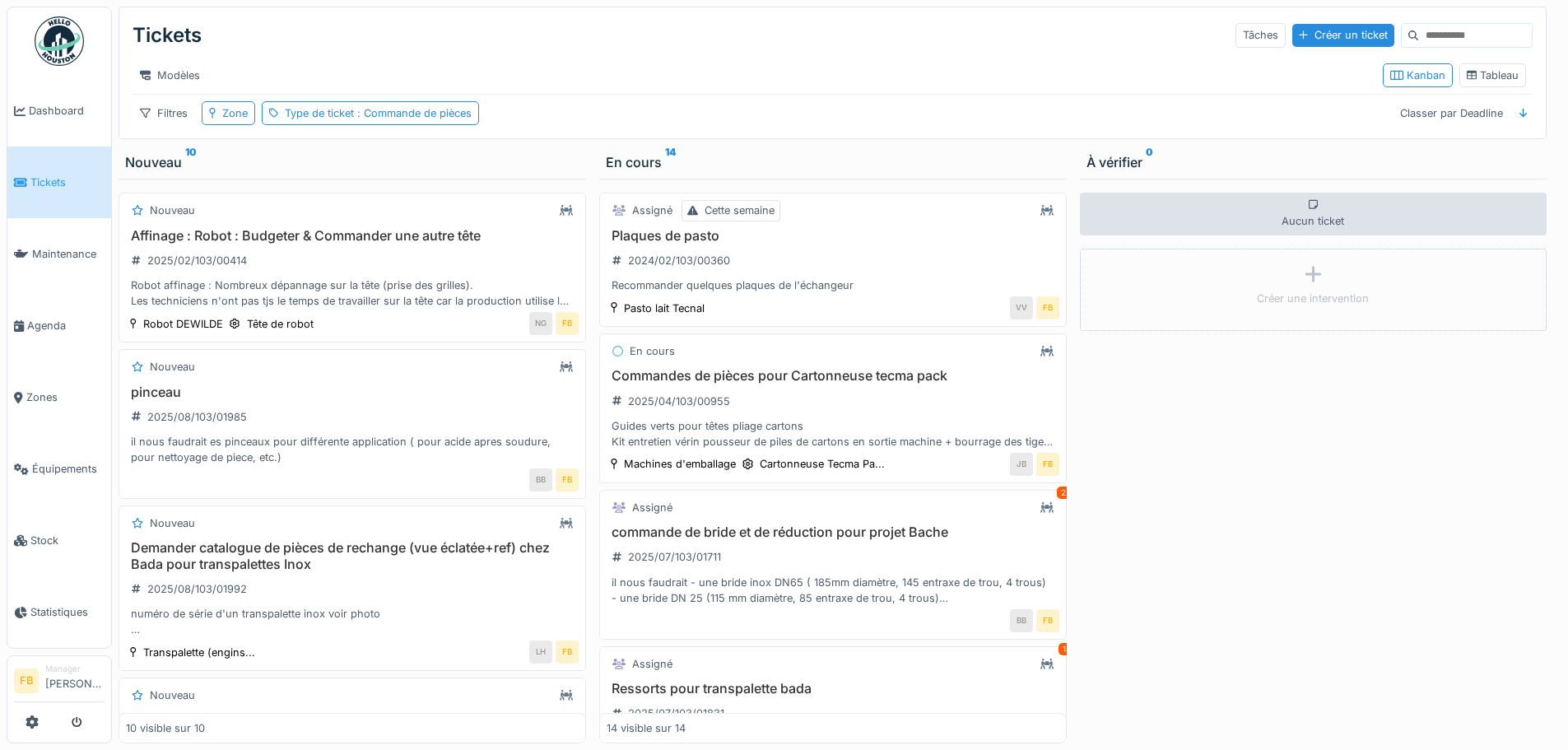
click at [574, 62] on div "Modèles Kanban Tableau" at bounding box center [832, 75] width 1401 height 37
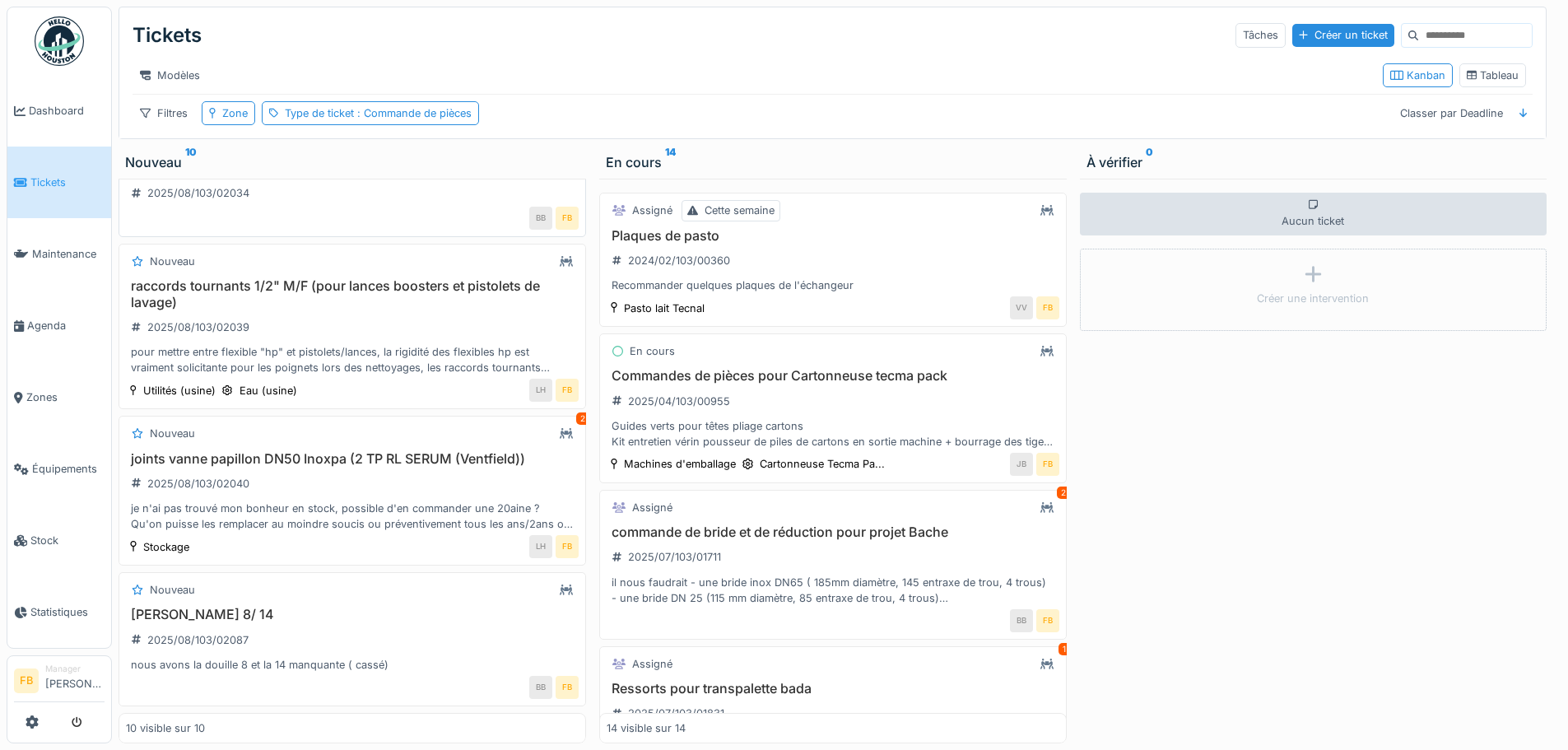
scroll to position [12, 0]
click at [222, 657] on div "nous avons la douille 8 et la 14 manquante ( cassé)" at bounding box center [352, 665] width 453 height 16
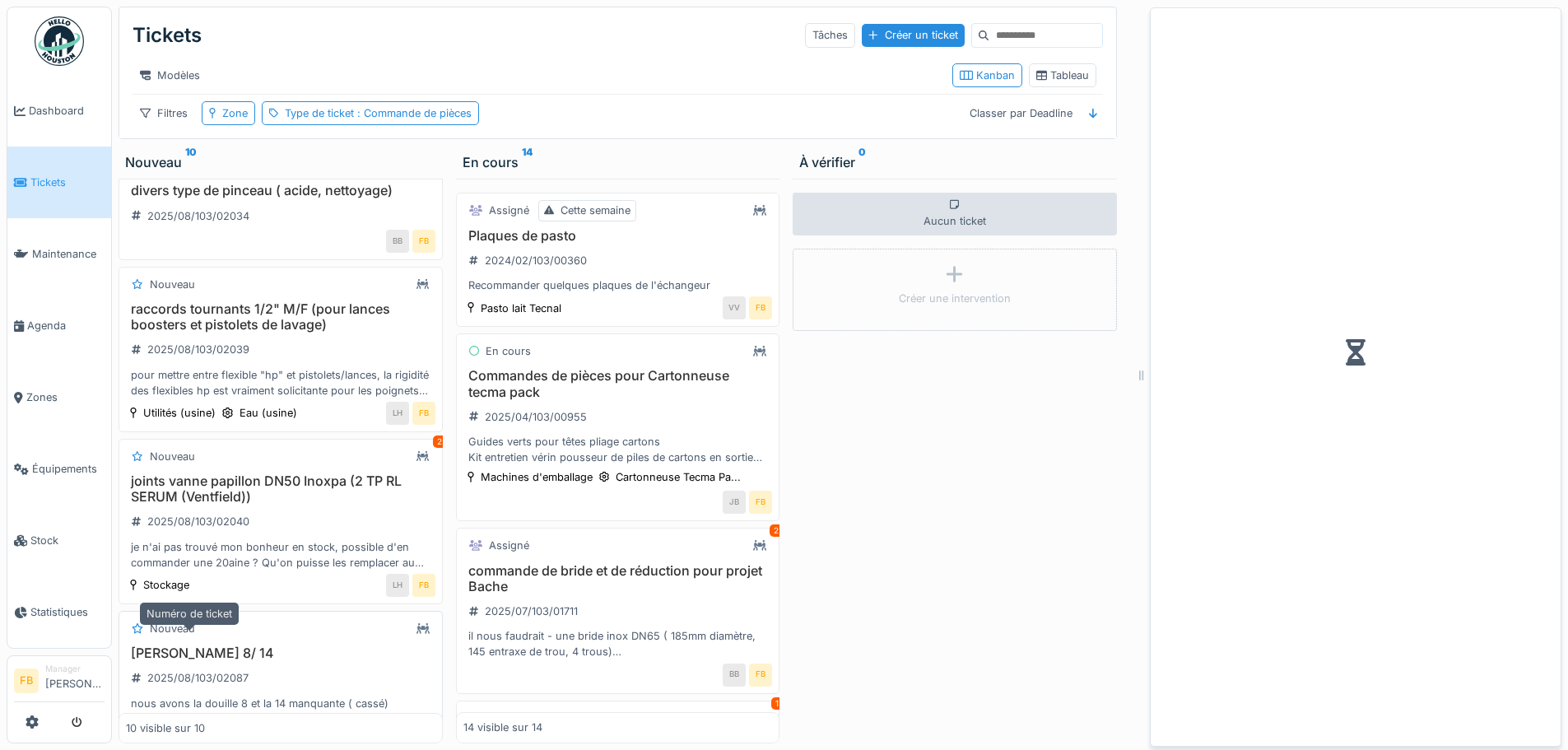
scroll to position [1039, 0]
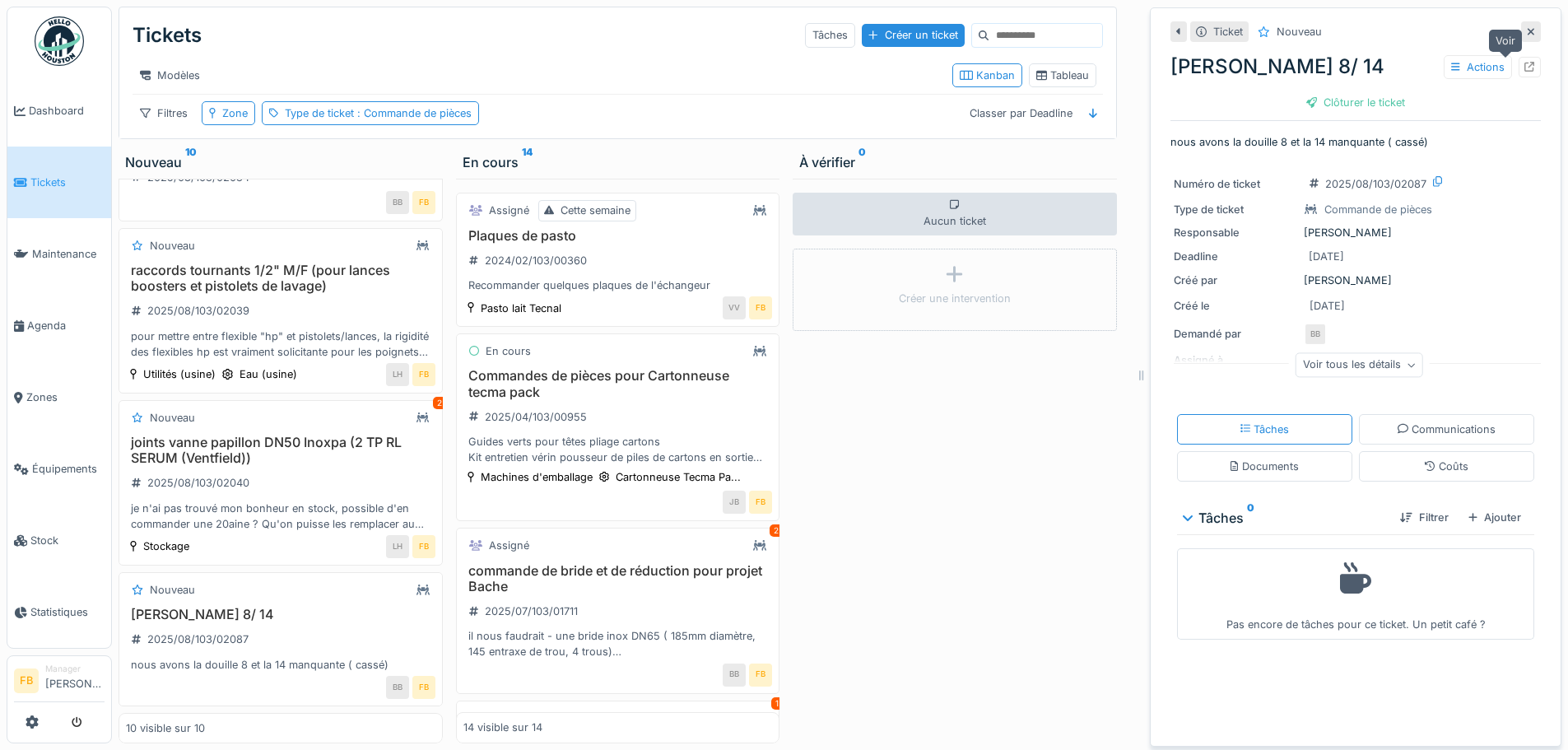
click at [1524, 61] on icon at bounding box center [1529, 66] width 10 height 10
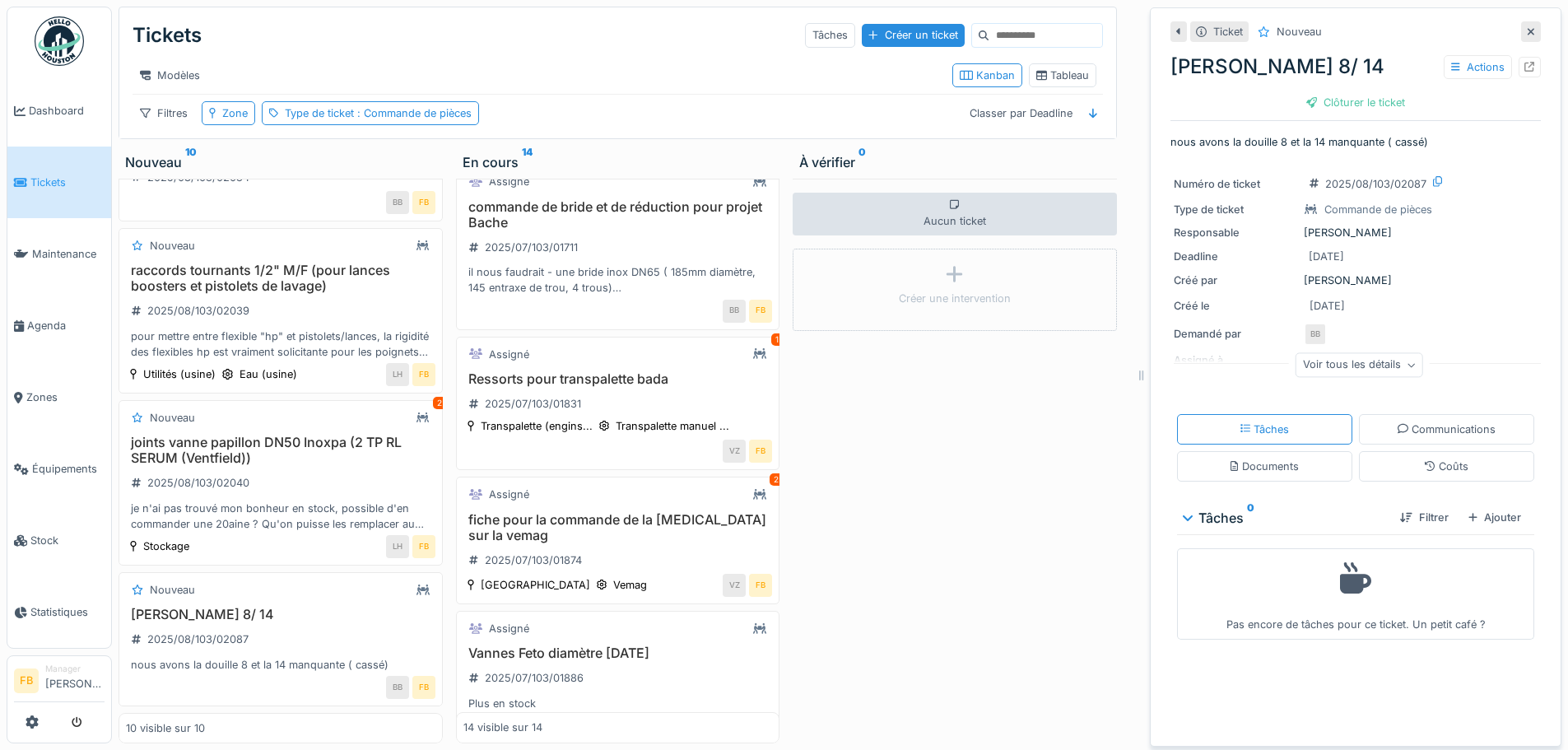
scroll to position [367, 0]
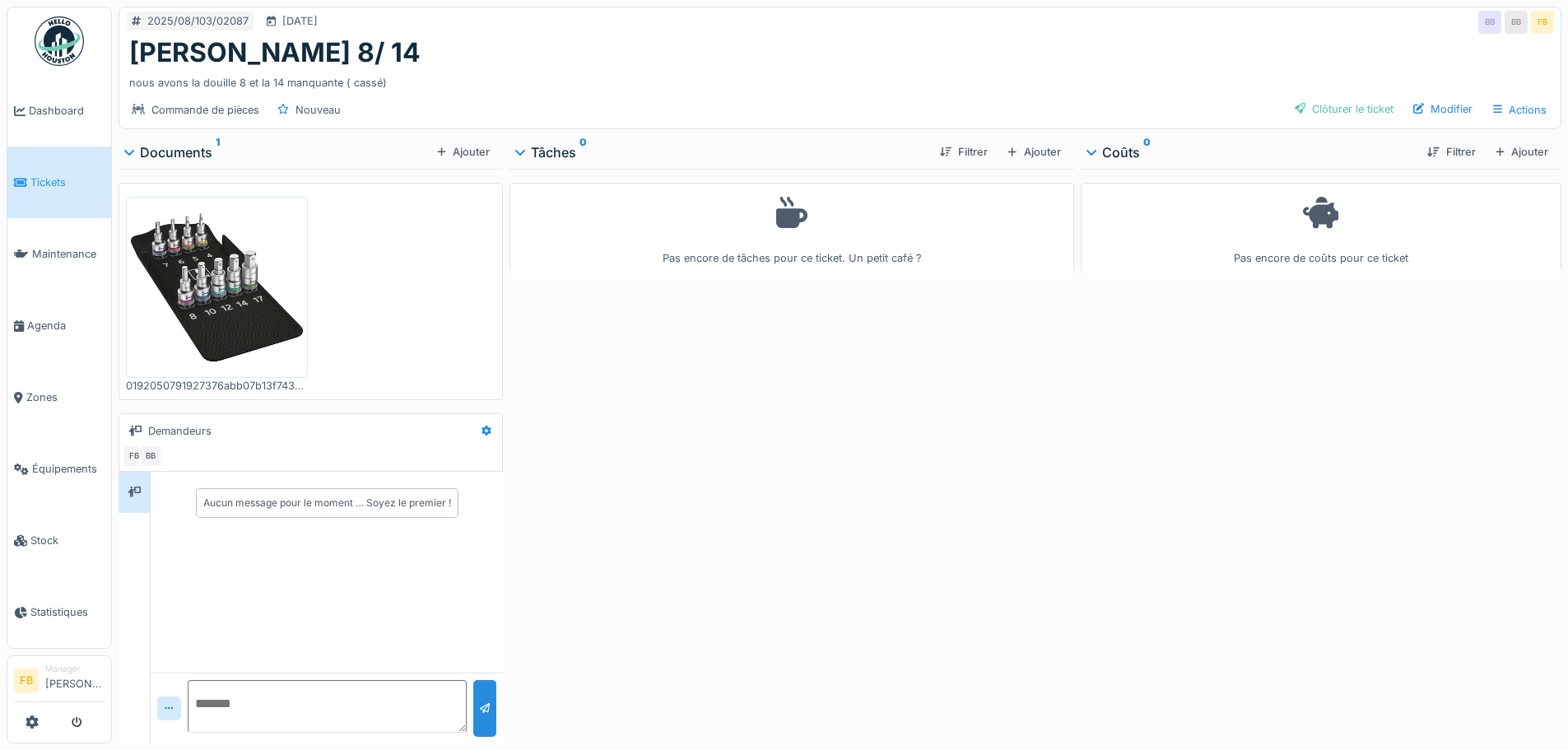
click at [240, 300] on img at bounding box center [218, 288] width 174 height 174
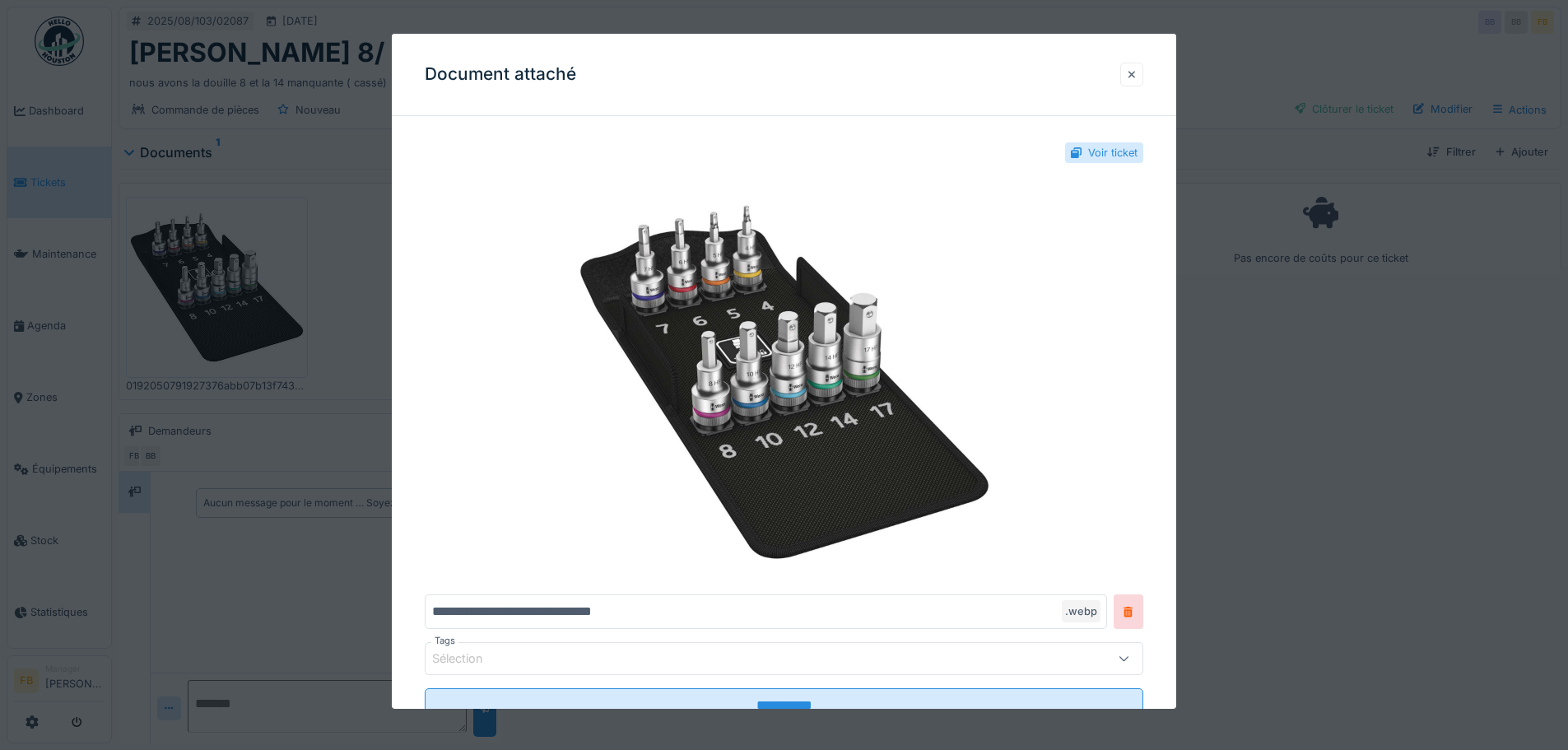
click at [1142, 73] on div at bounding box center [1132, 74] width 23 height 24
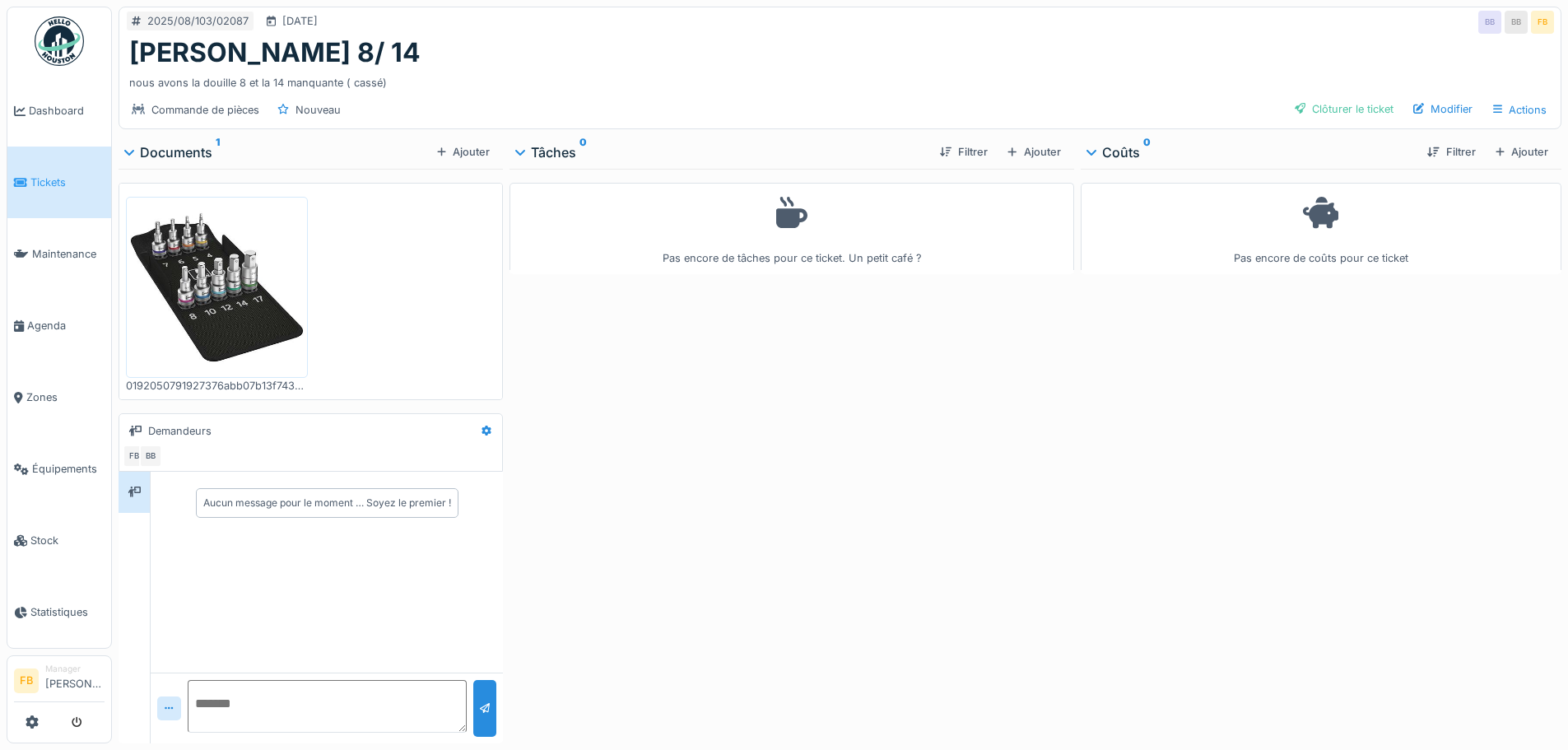
click at [227, 307] on img at bounding box center [218, 288] width 174 height 174
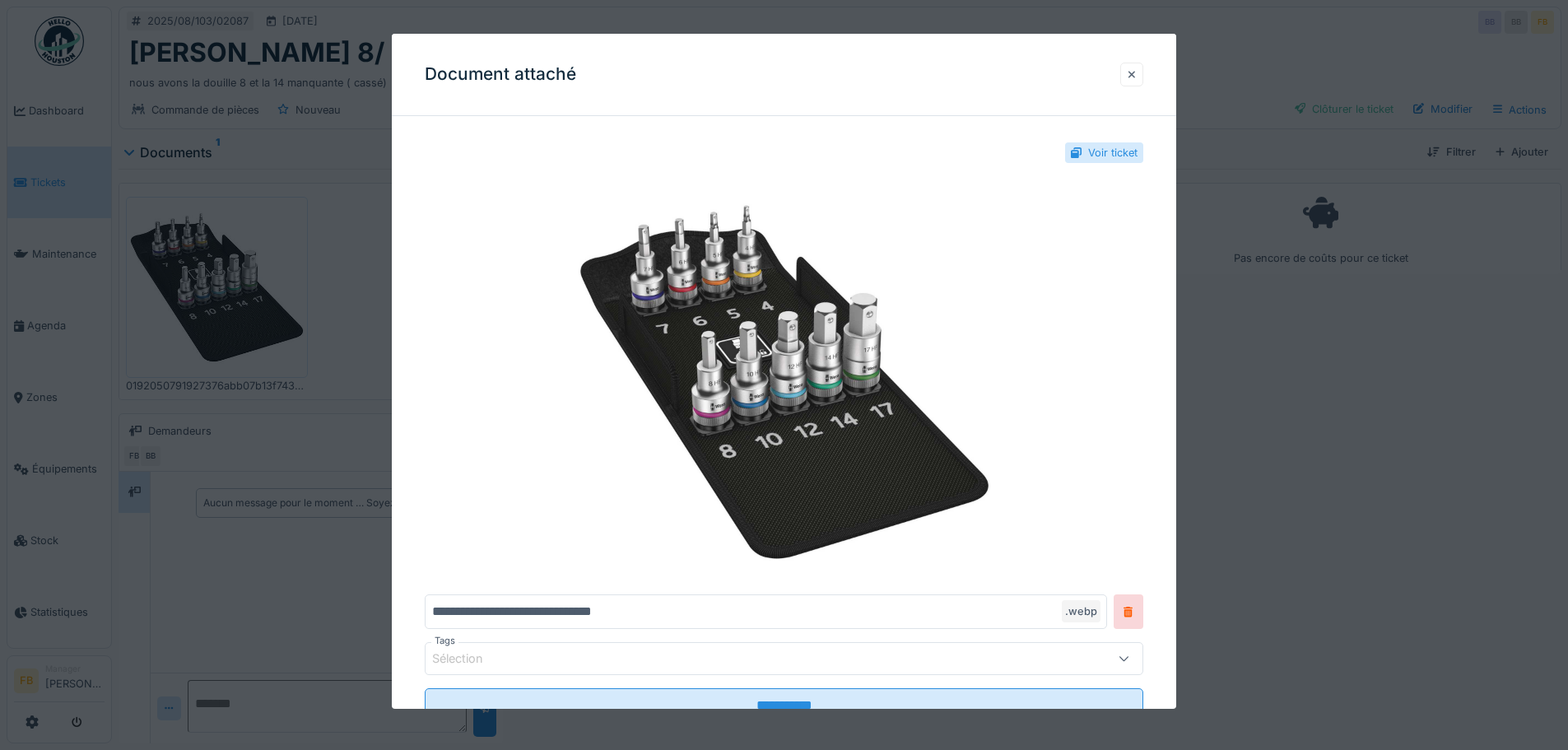
click at [1143, 69] on div at bounding box center [1132, 74] width 23 height 24
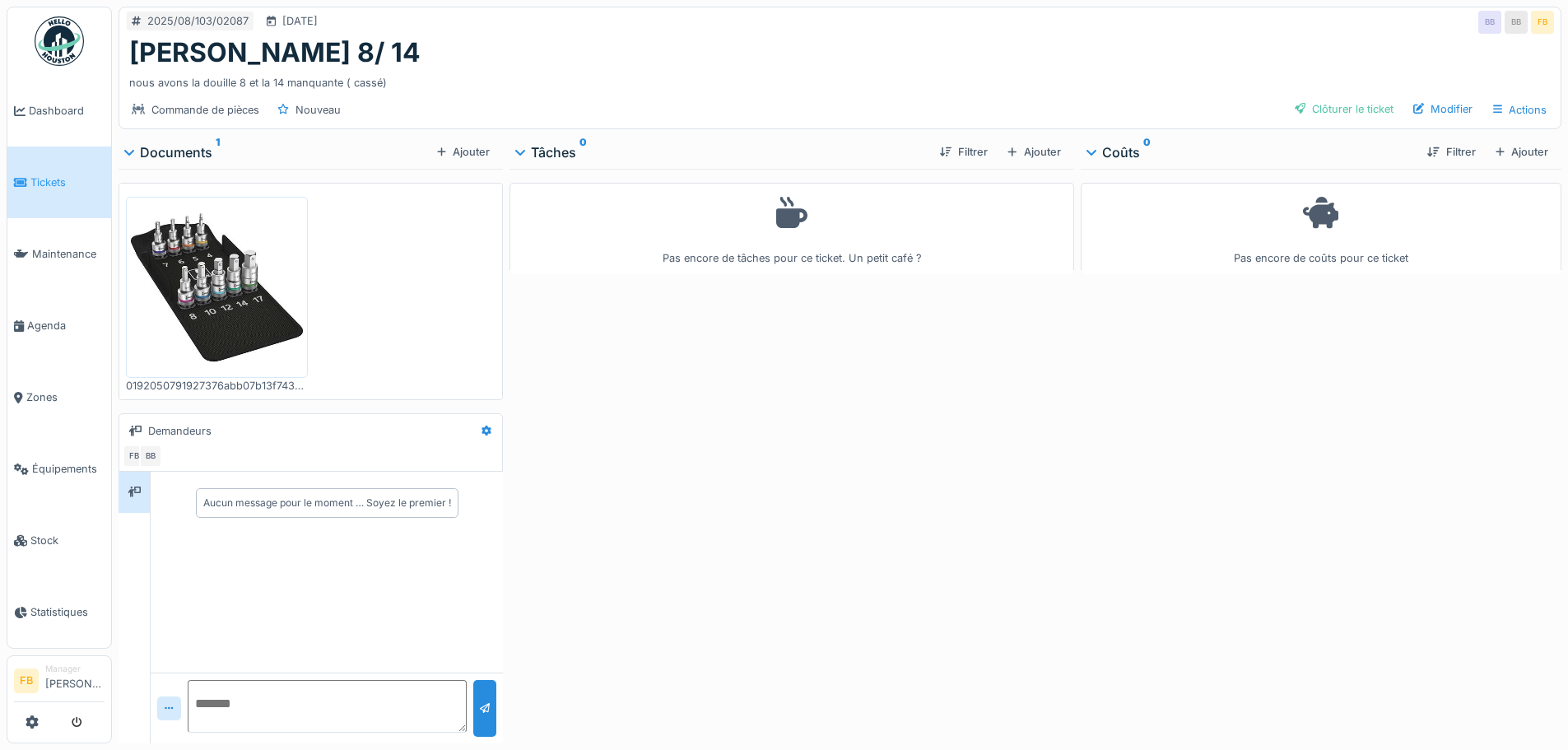
click at [226, 270] on img at bounding box center [218, 288] width 174 height 174
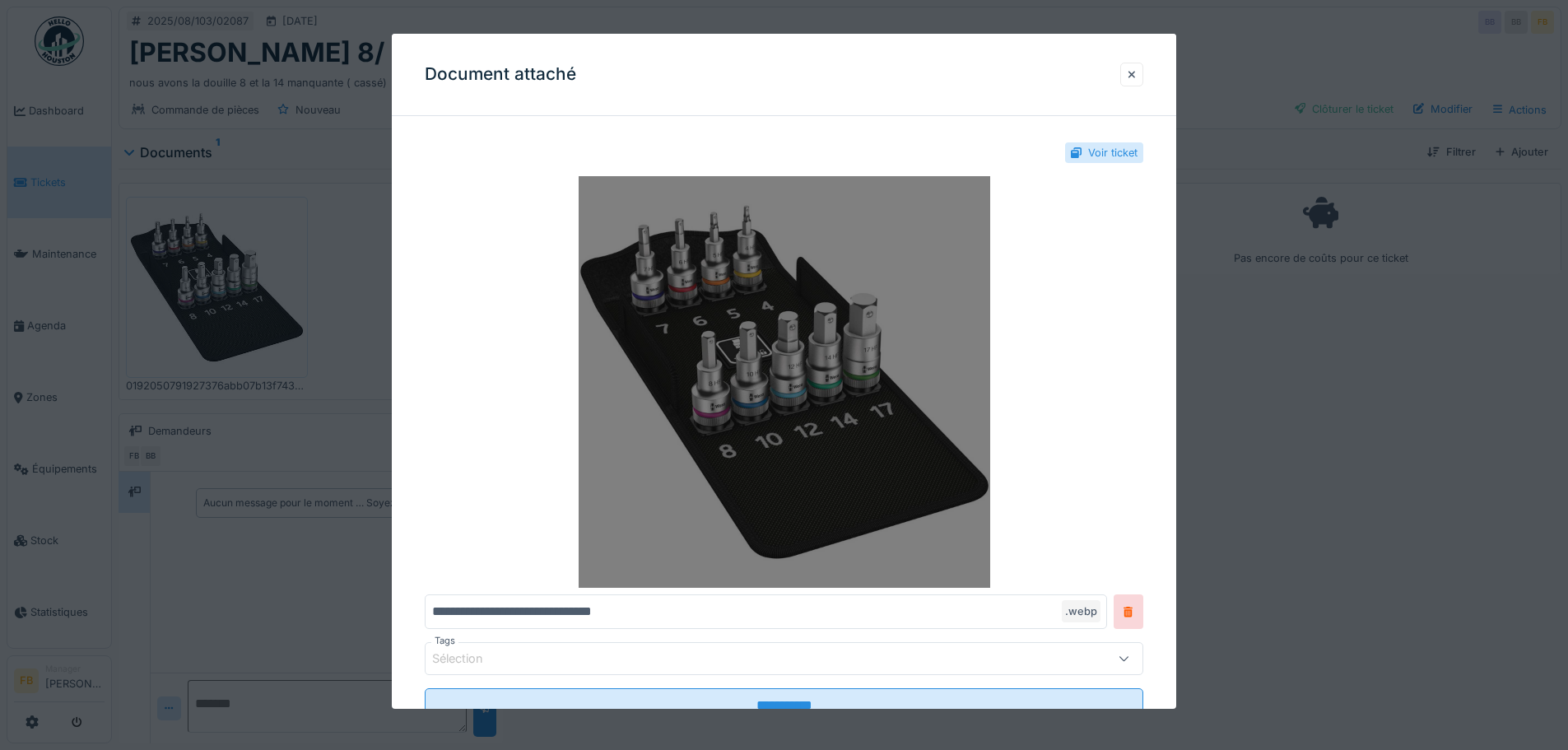
click at [785, 327] on img at bounding box center [784, 381] width 719 height 411
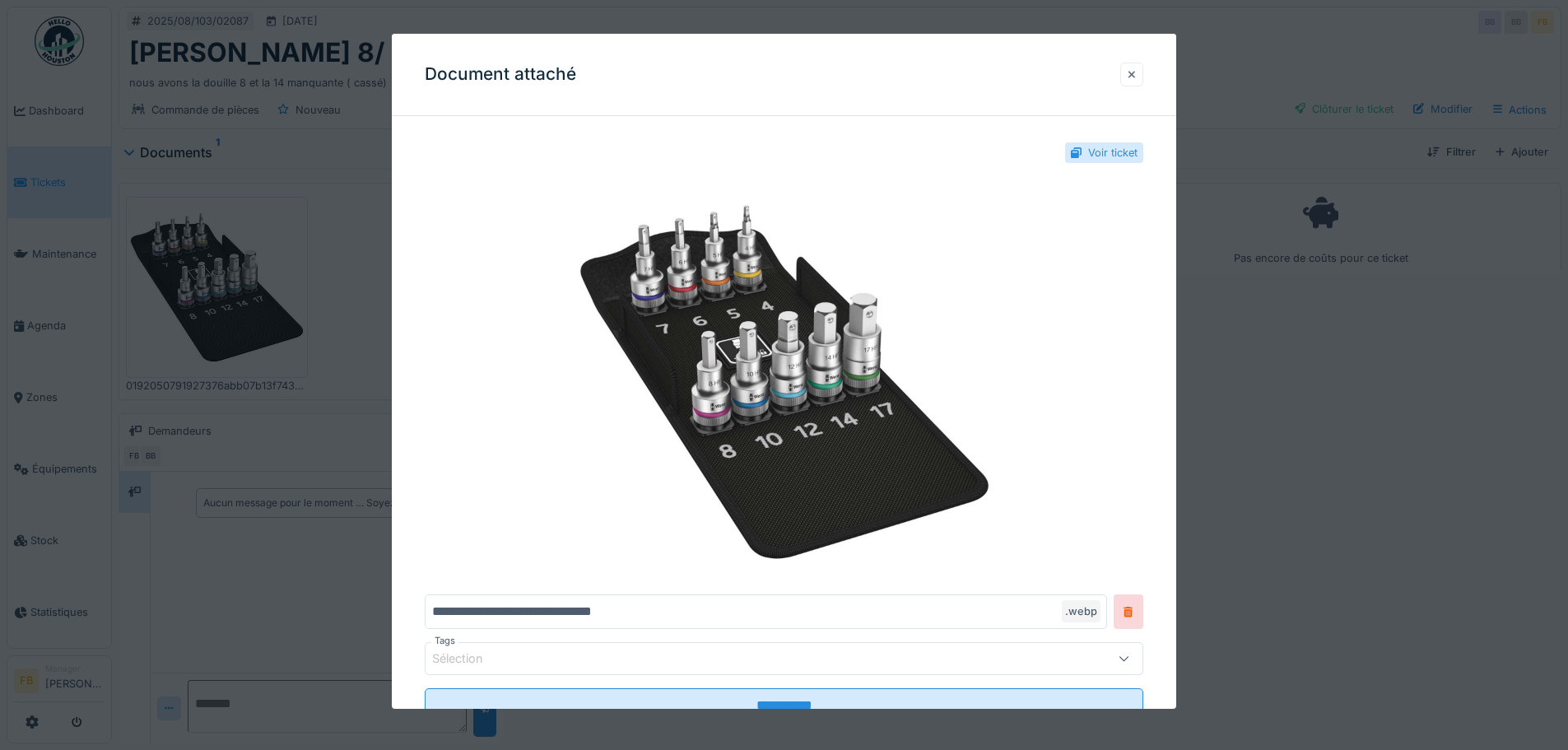
click at [1136, 77] on div at bounding box center [1132, 75] width 9 height 16
